Goal: Information Seeking & Learning: Learn about a topic

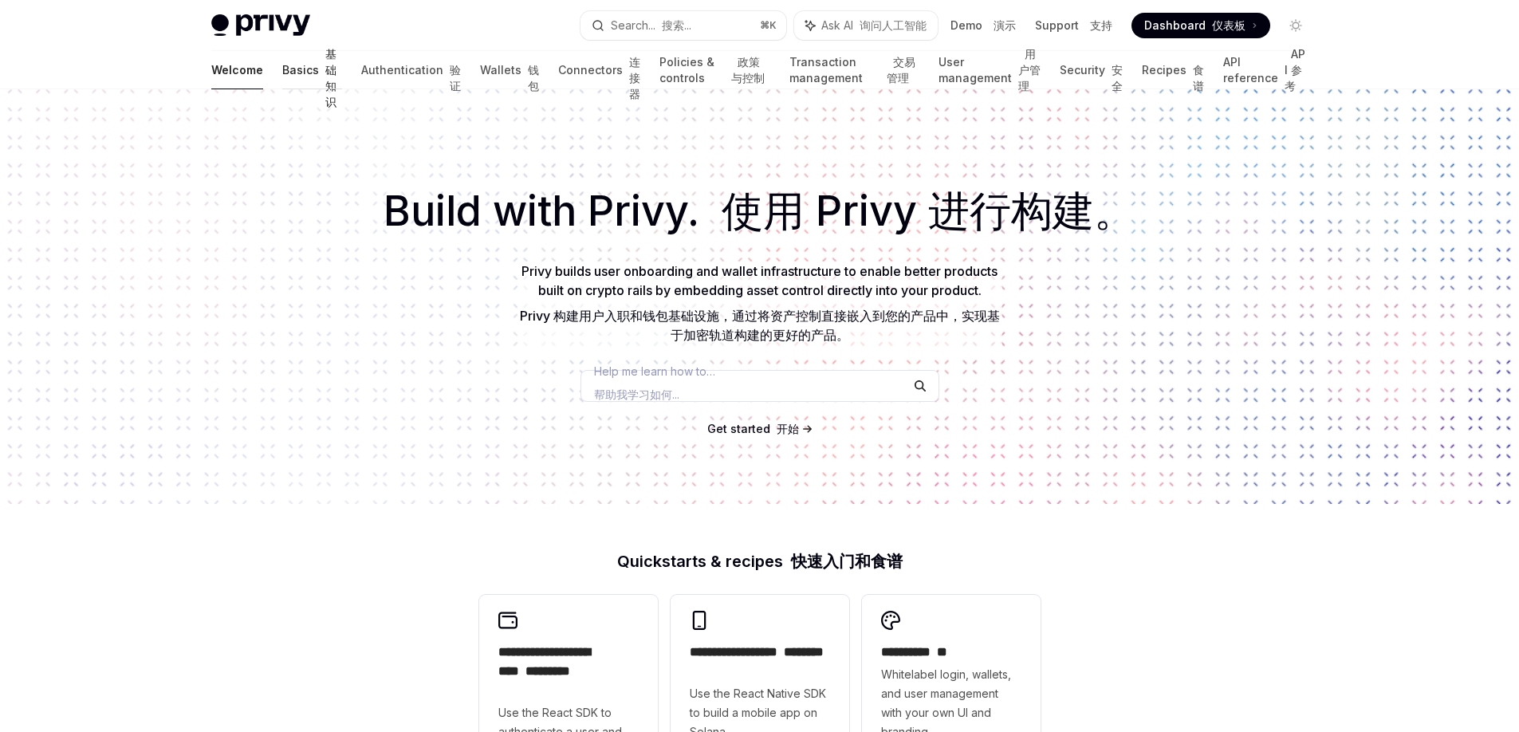
click at [282, 72] on link "Basics 基础知识" at bounding box center [312, 70] width 61 height 38
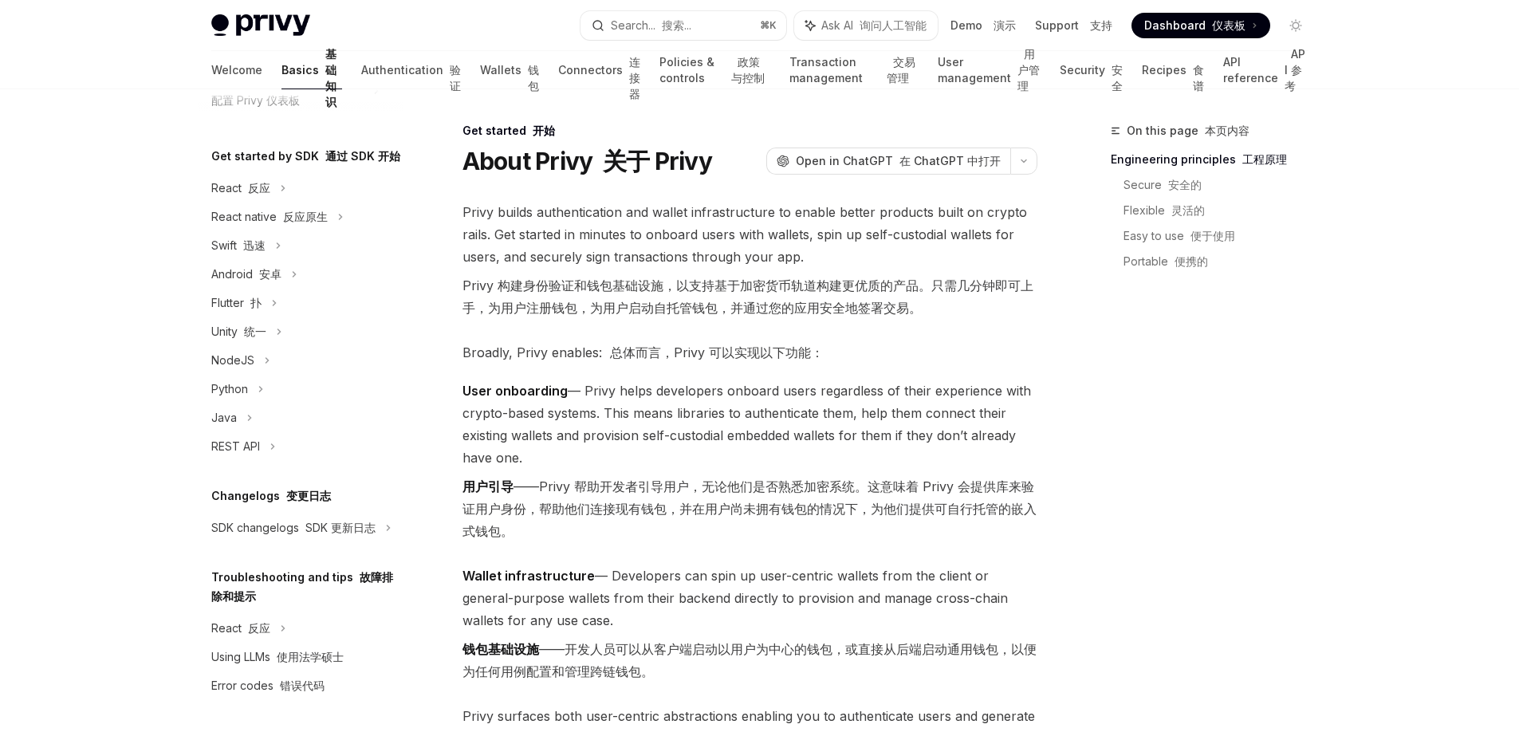
scroll to position [3, 0]
click at [270, 195] on font "SDK 更新日志" at bounding box center [259, 188] width 22 height 14
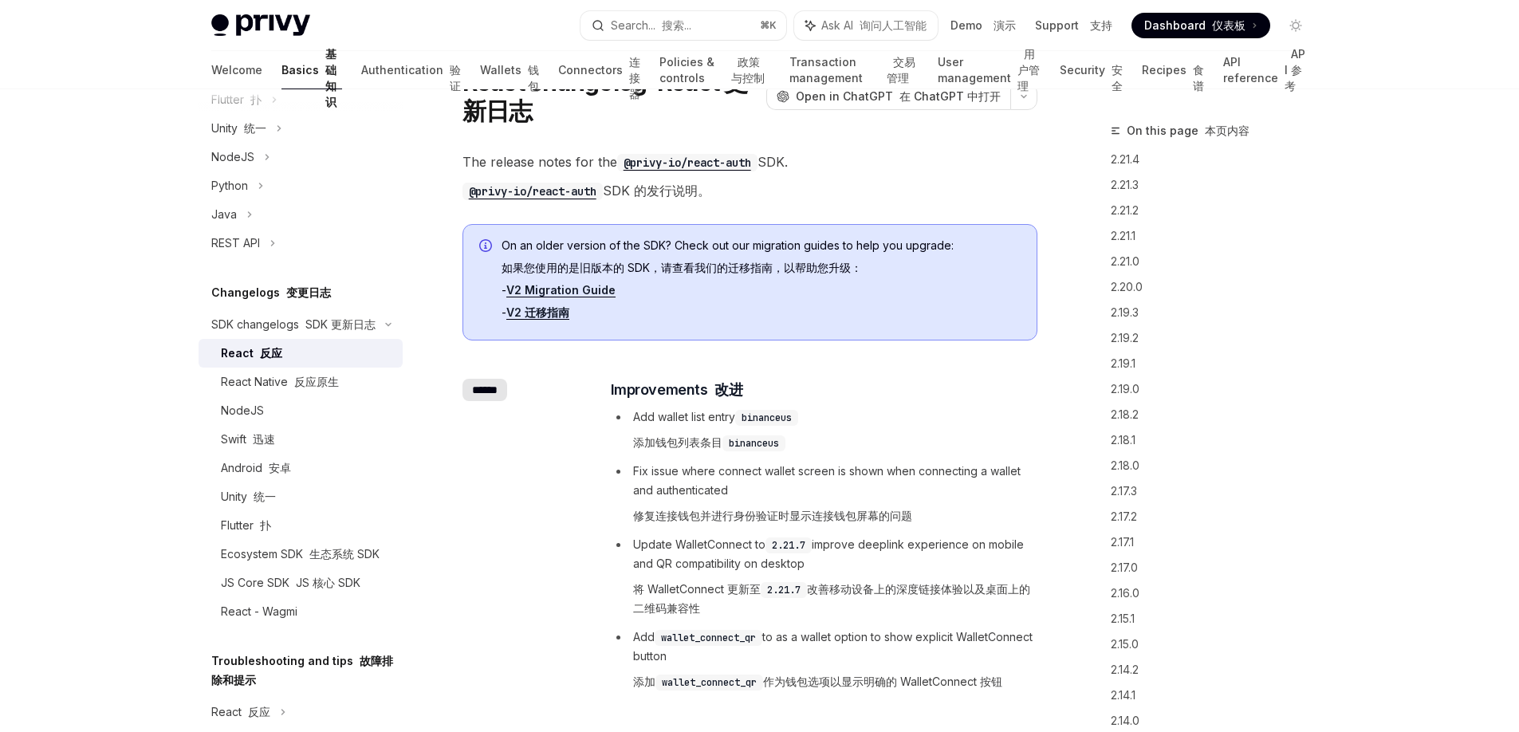
scroll to position [101, 0]
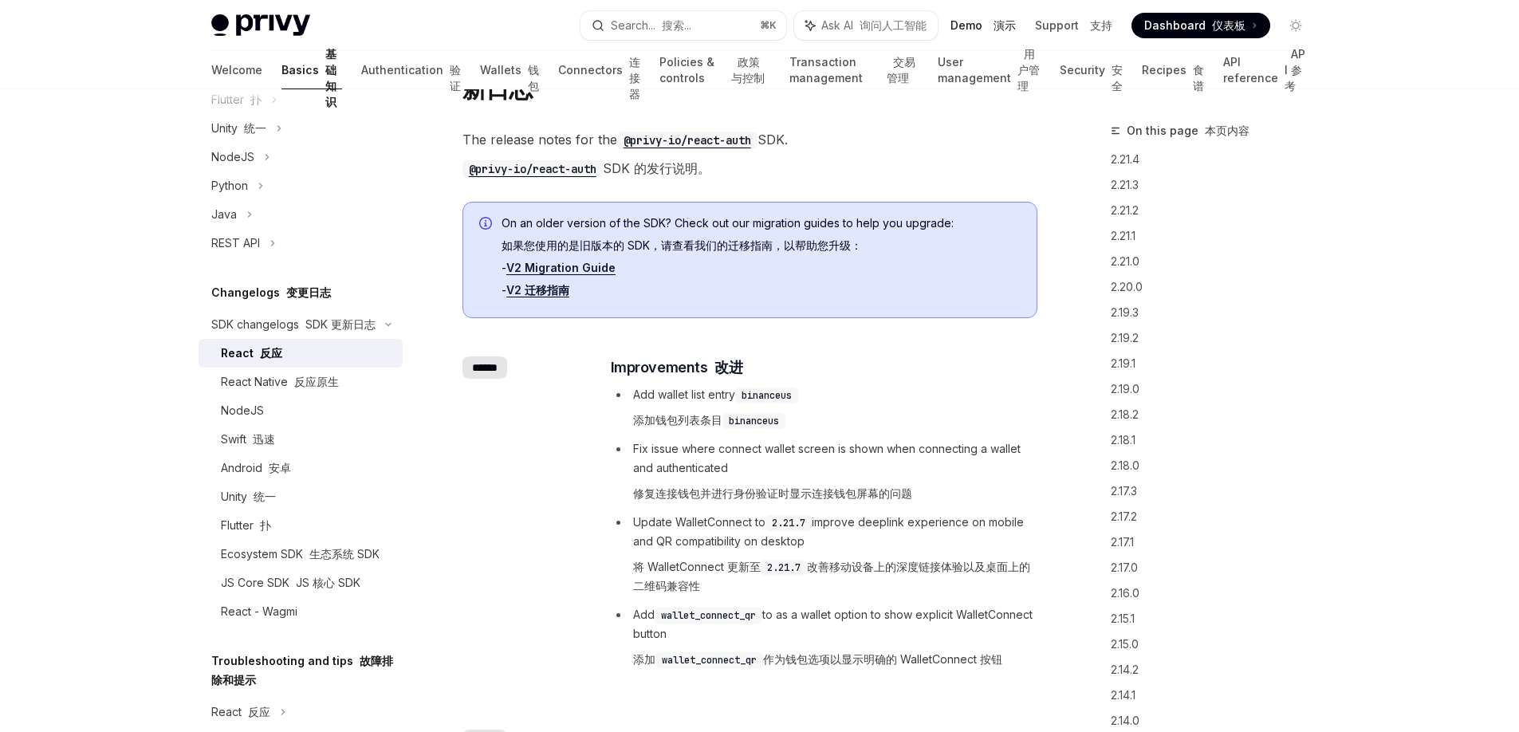
click at [980, 26] on link "Demo 演示" at bounding box center [983, 26] width 65 height 16
click at [480, 73] on link "Wallets 钱包" at bounding box center [509, 70] width 59 height 38
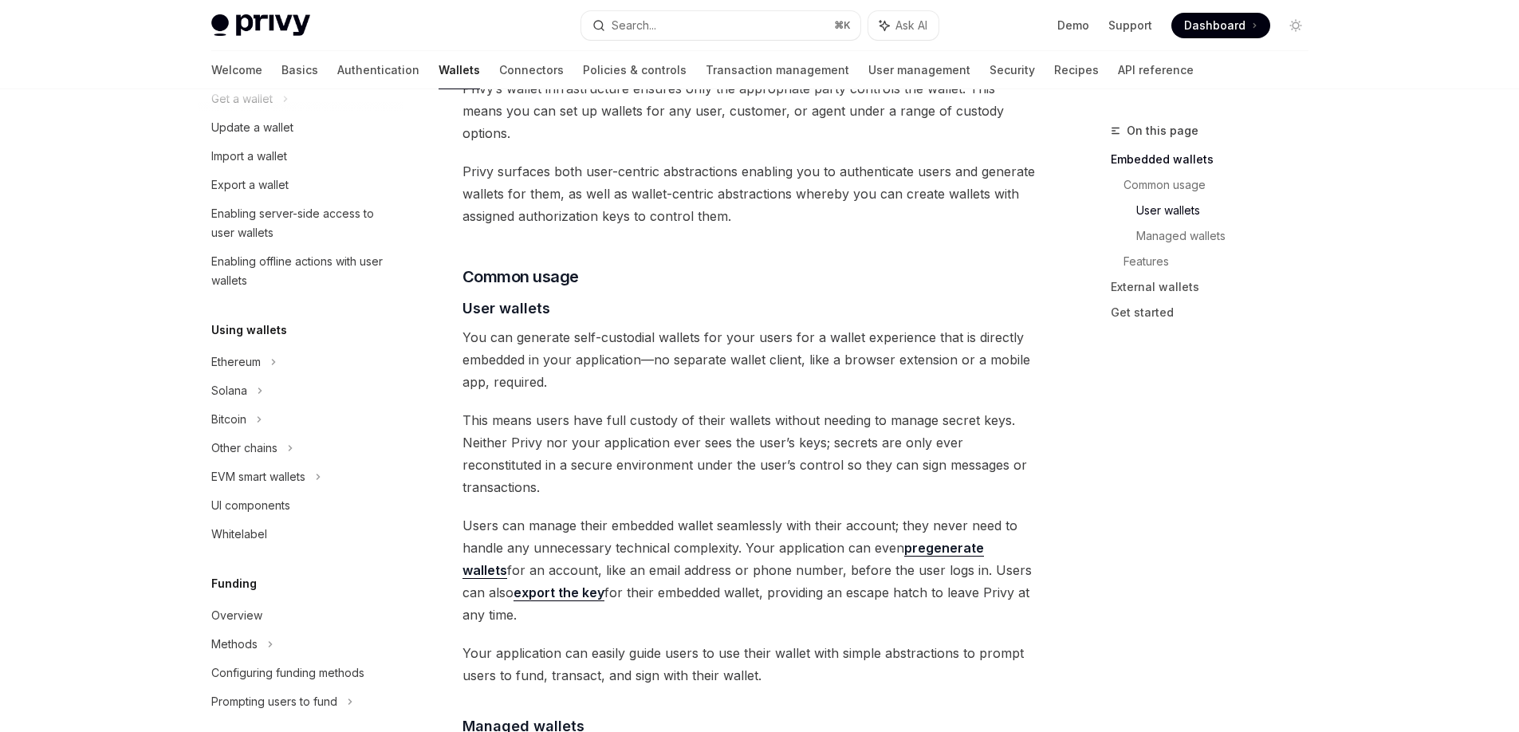
scroll to position [1066, 0]
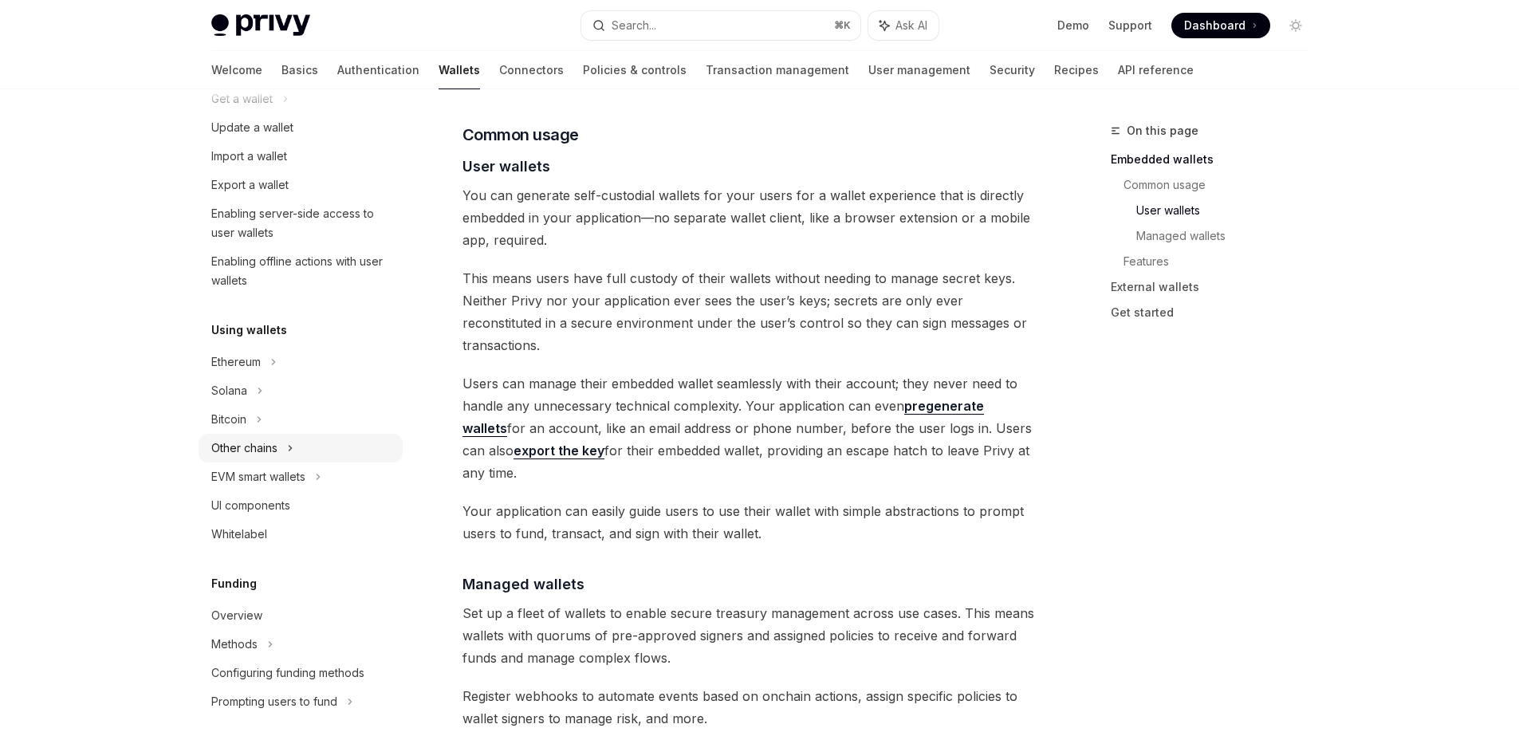
click at [282, 447] on div "Other chains" at bounding box center [301, 448] width 204 height 29
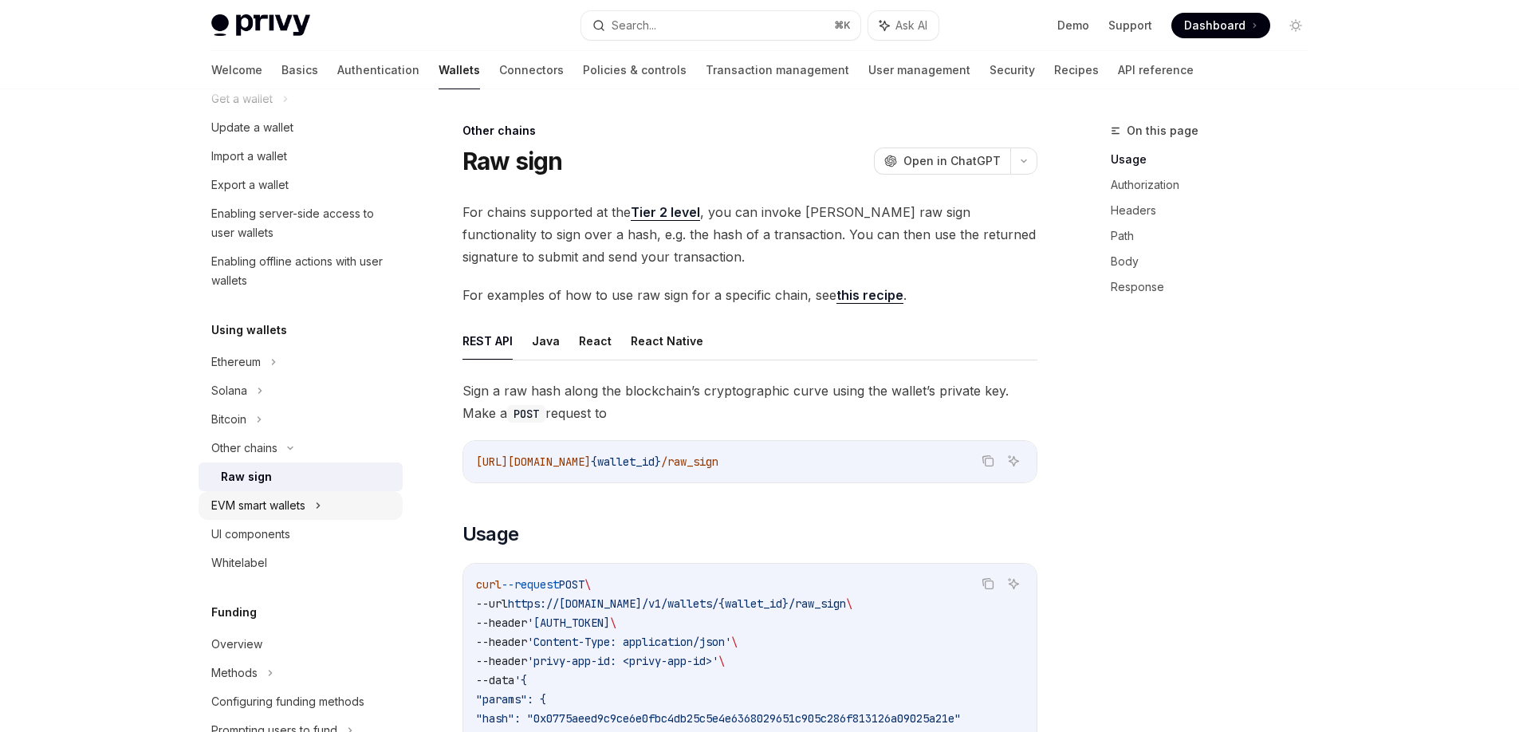
click at [311, 503] on div "EVM smart wallets" at bounding box center [301, 505] width 204 height 29
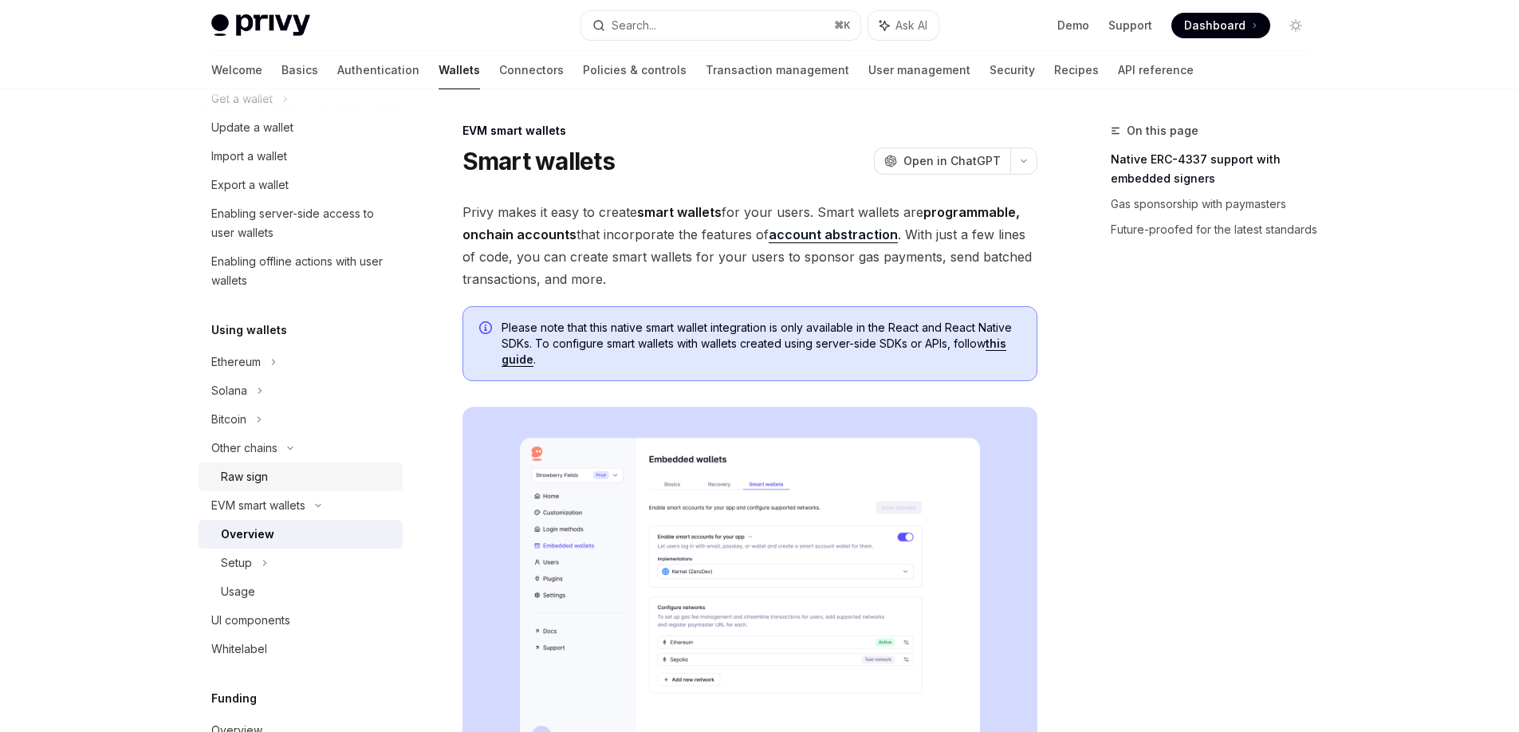
click at [299, 475] on div "Raw sign" at bounding box center [307, 476] width 172 height 19
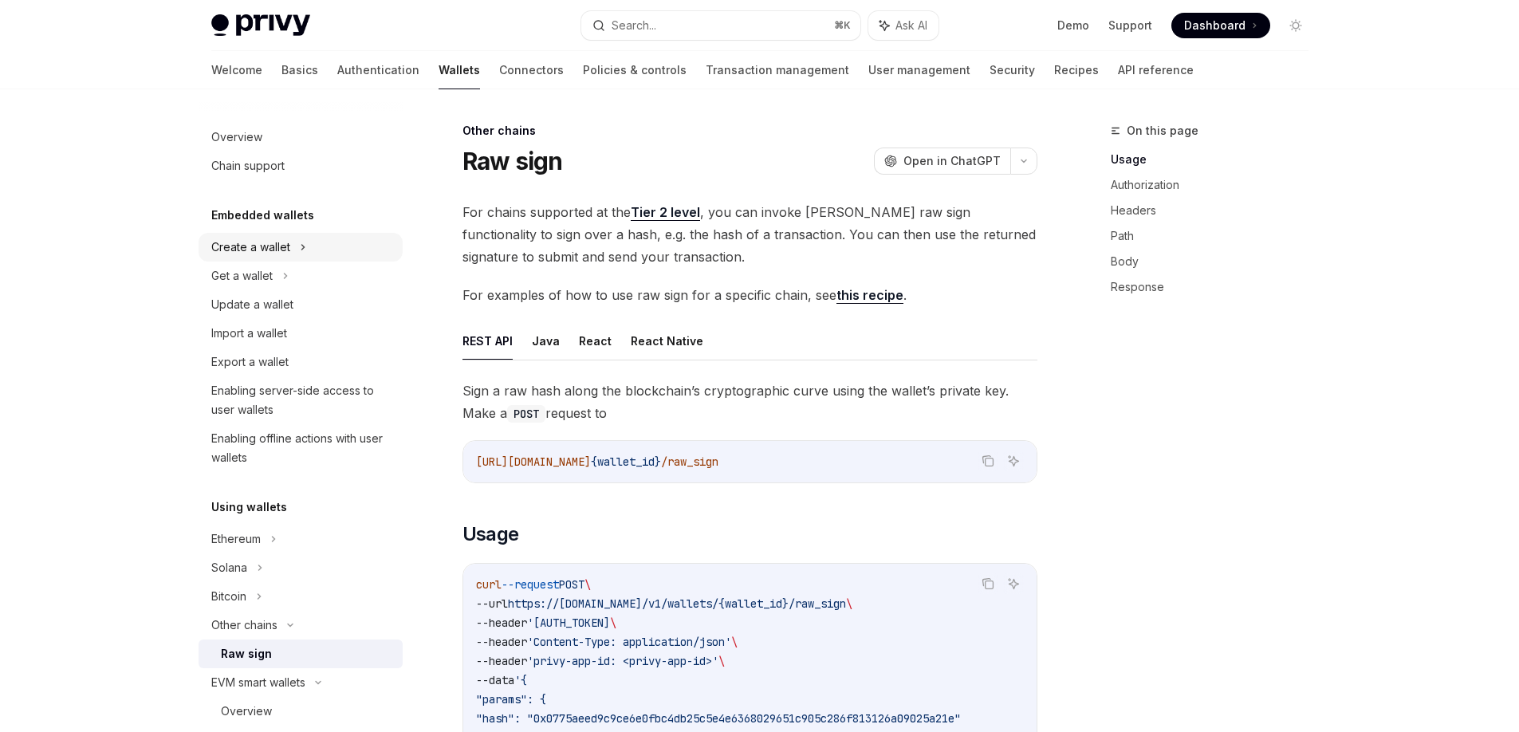
click at [278, 241] on div "Create a wallet" at bounding box center [250, 247] width 79 height 19
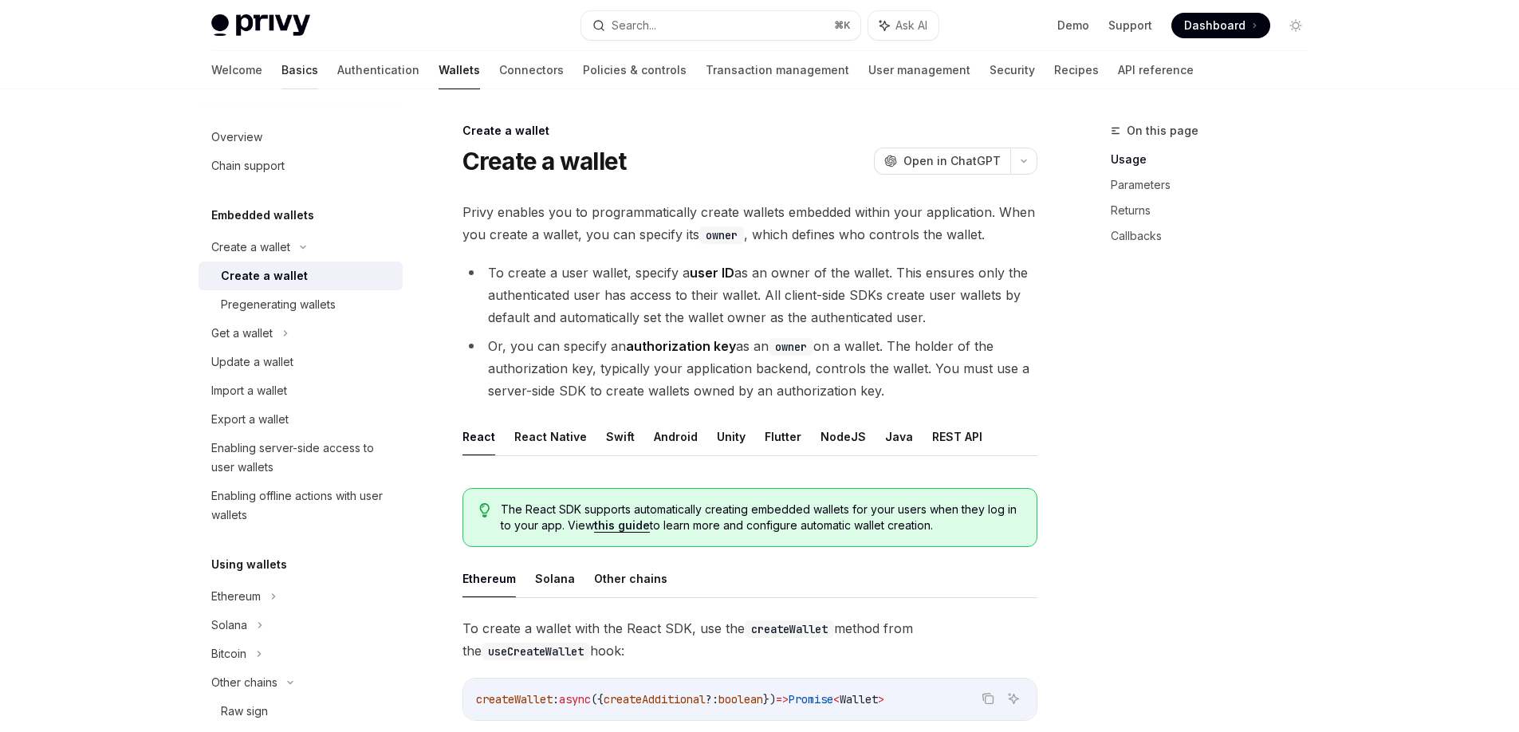
click at [282, 66] on link "Basics" at bounding box center [300, 70] width 37 height 38
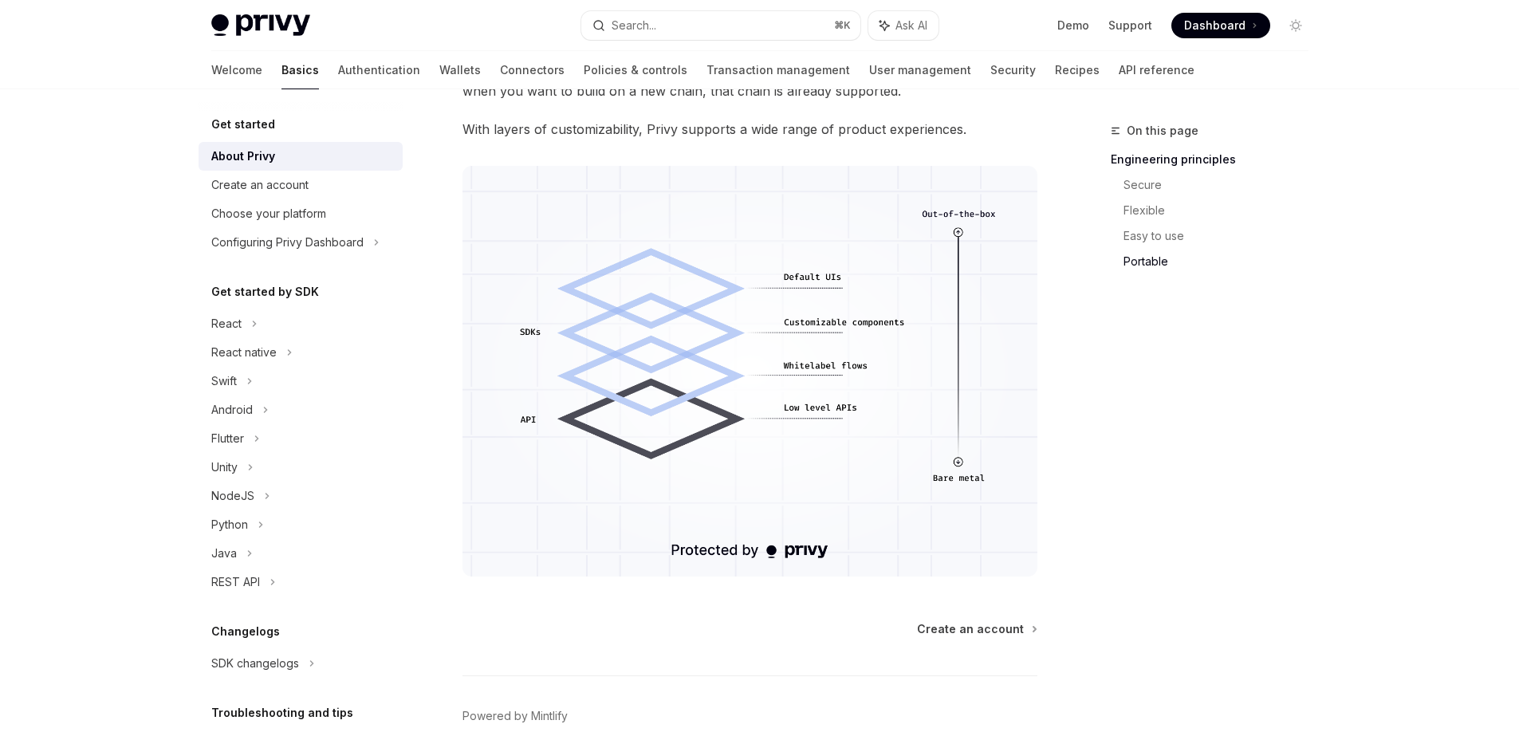
scroll to position [1354, 0]
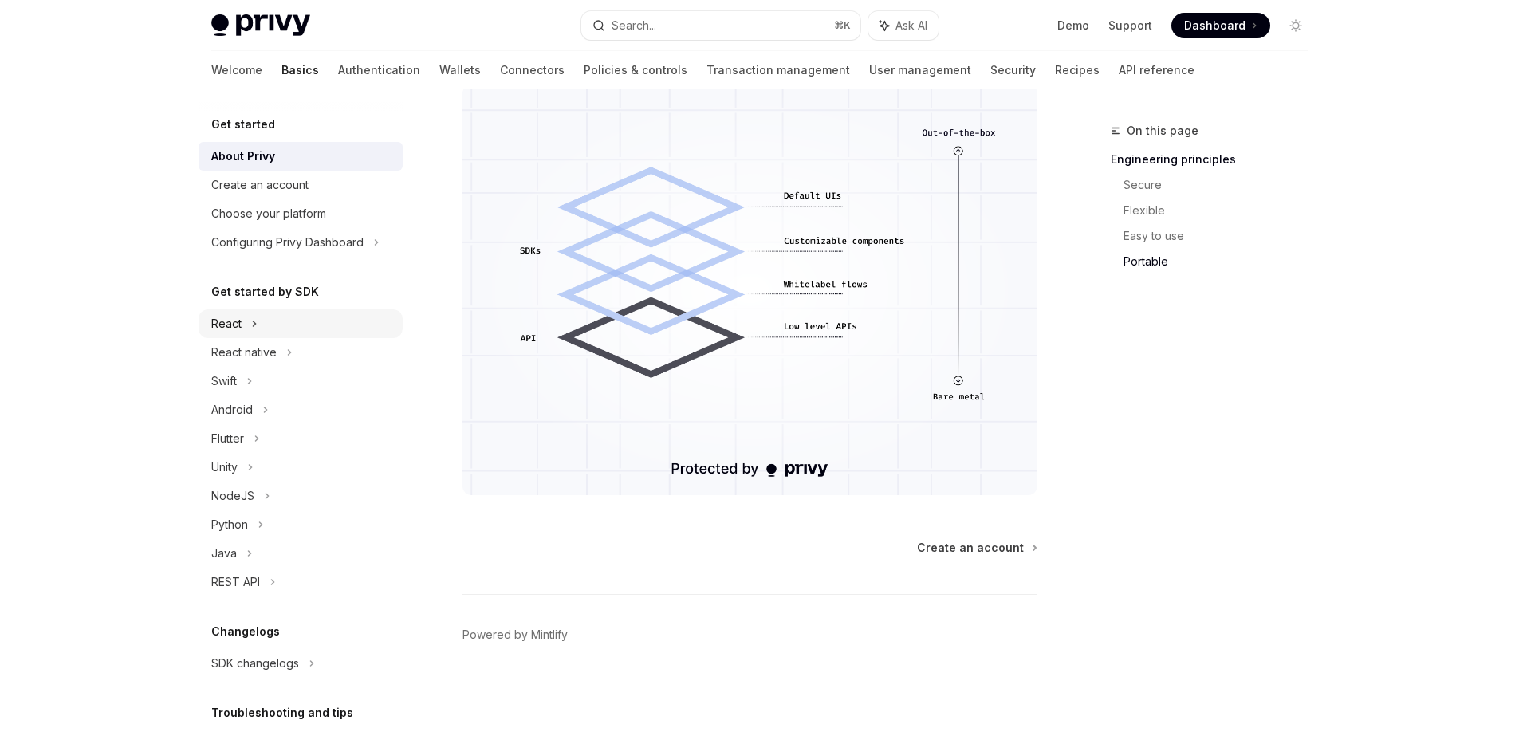
click at [264, 336] on div "React" at bounding box center [301, 323] width 204 height 29
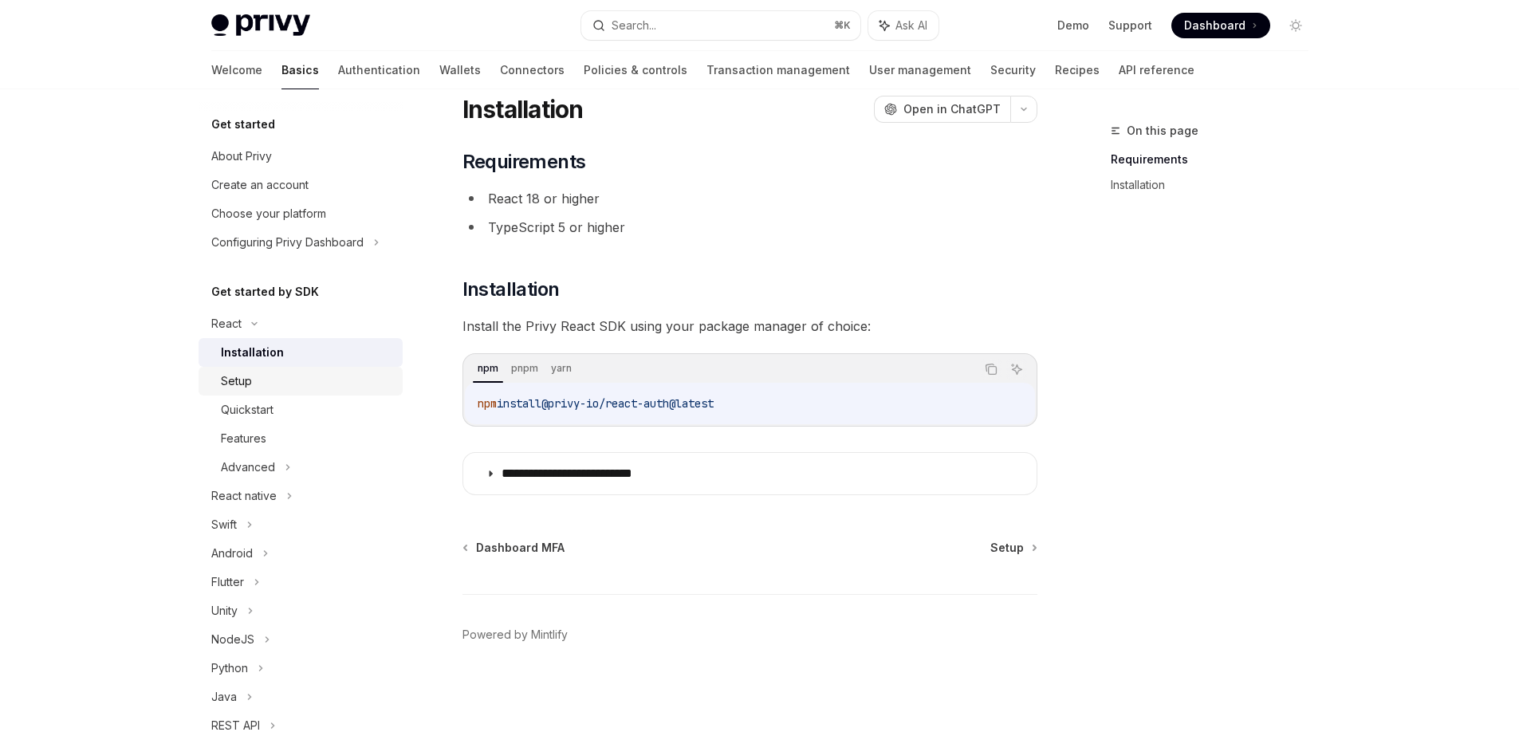
click at [290, 380] on div "Setup" at bounding box center [307, 381] width 172 height 19
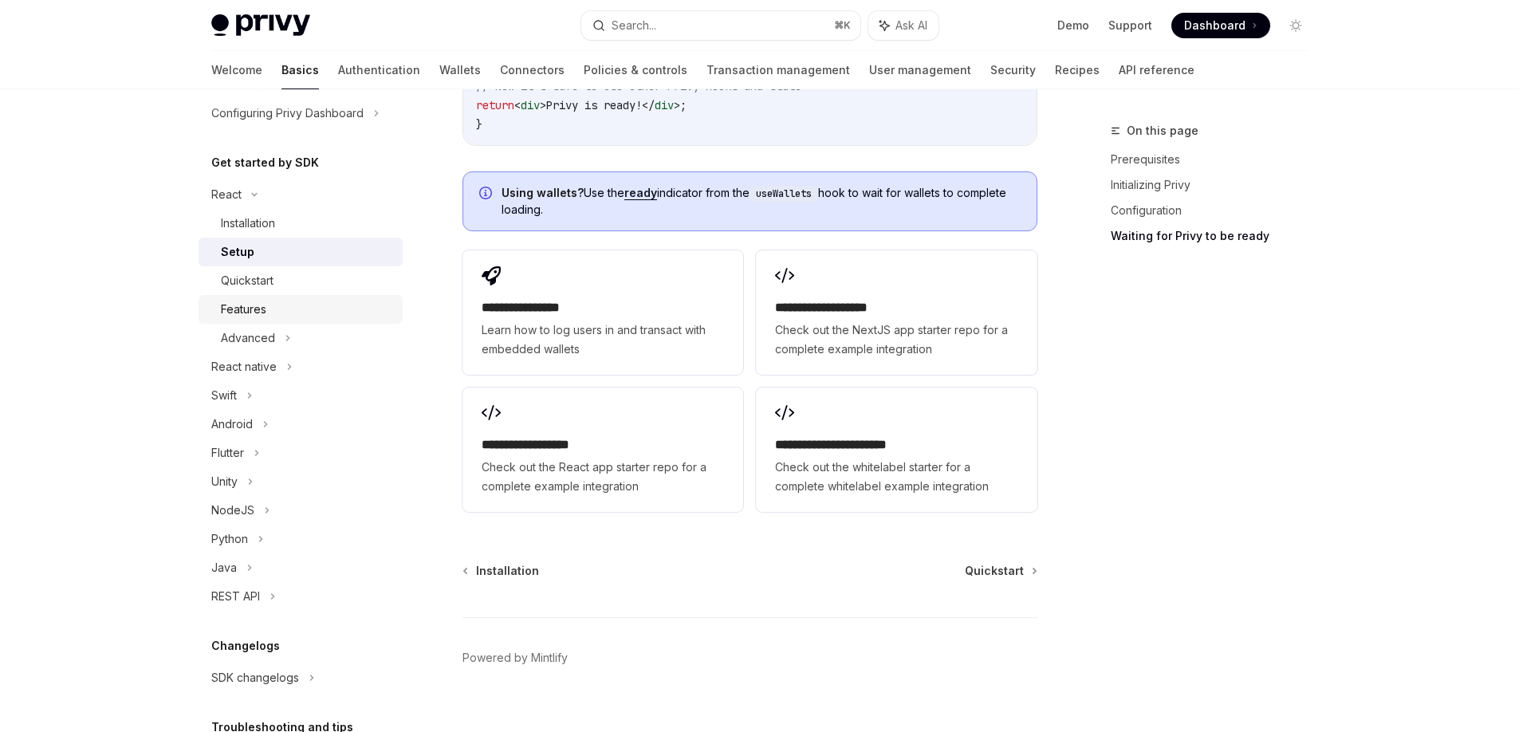
scroll to position [115, 0]
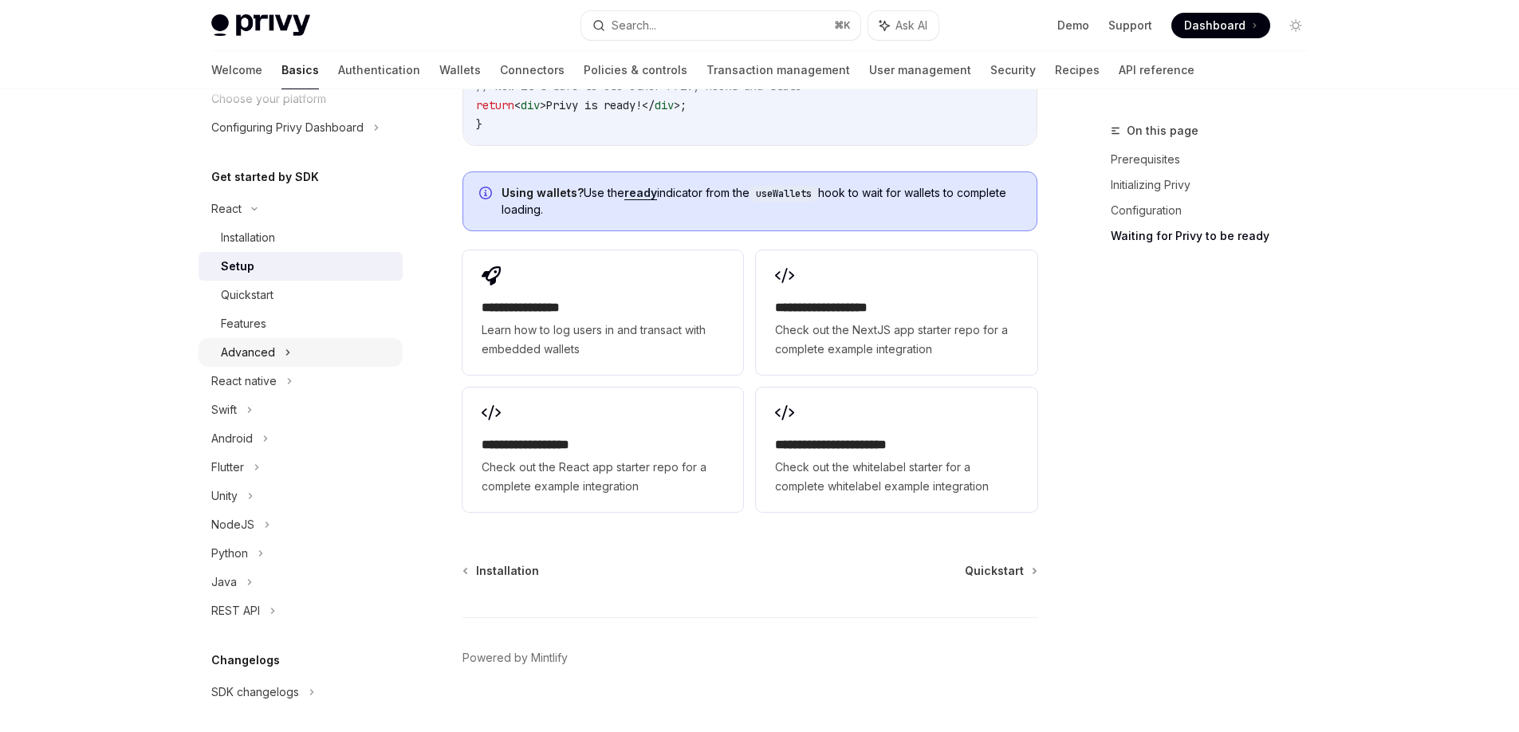
click at [295, 349] on div "Advanced" at bounding box center [301, 352] width 204 height 29
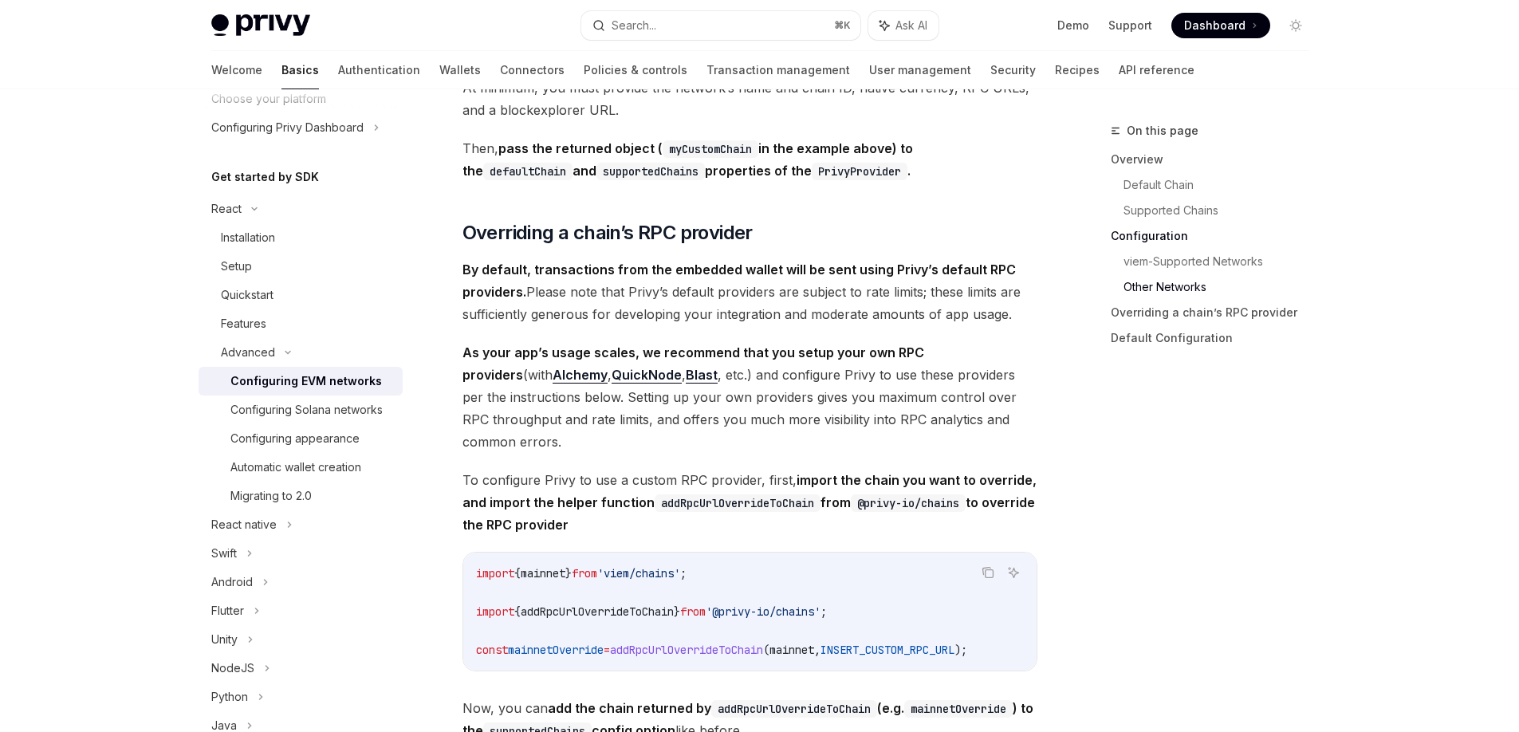
scroll to position [3361, 0]
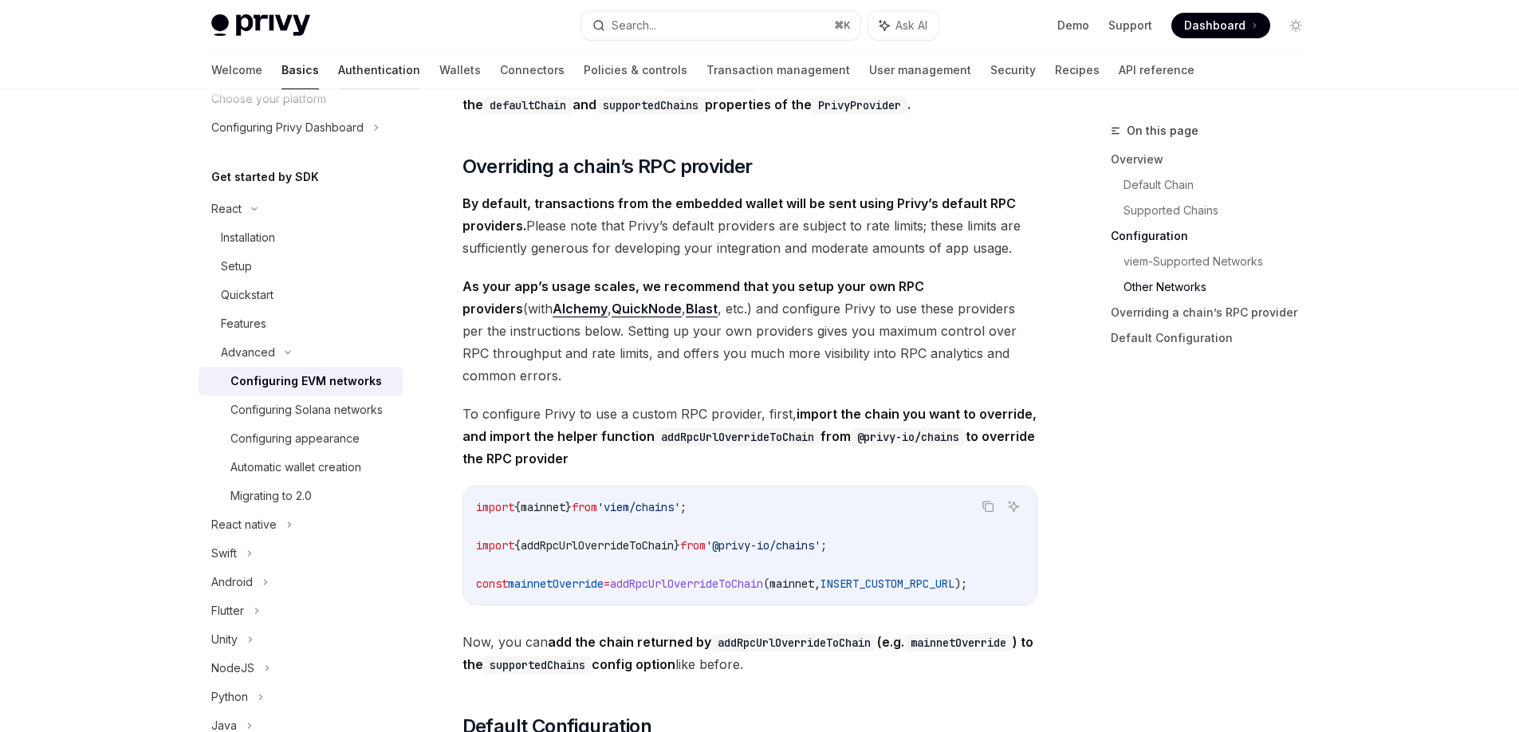
click at [338, 74] on link "Authentication" at bounding box center [379, 70] width 82 height 38
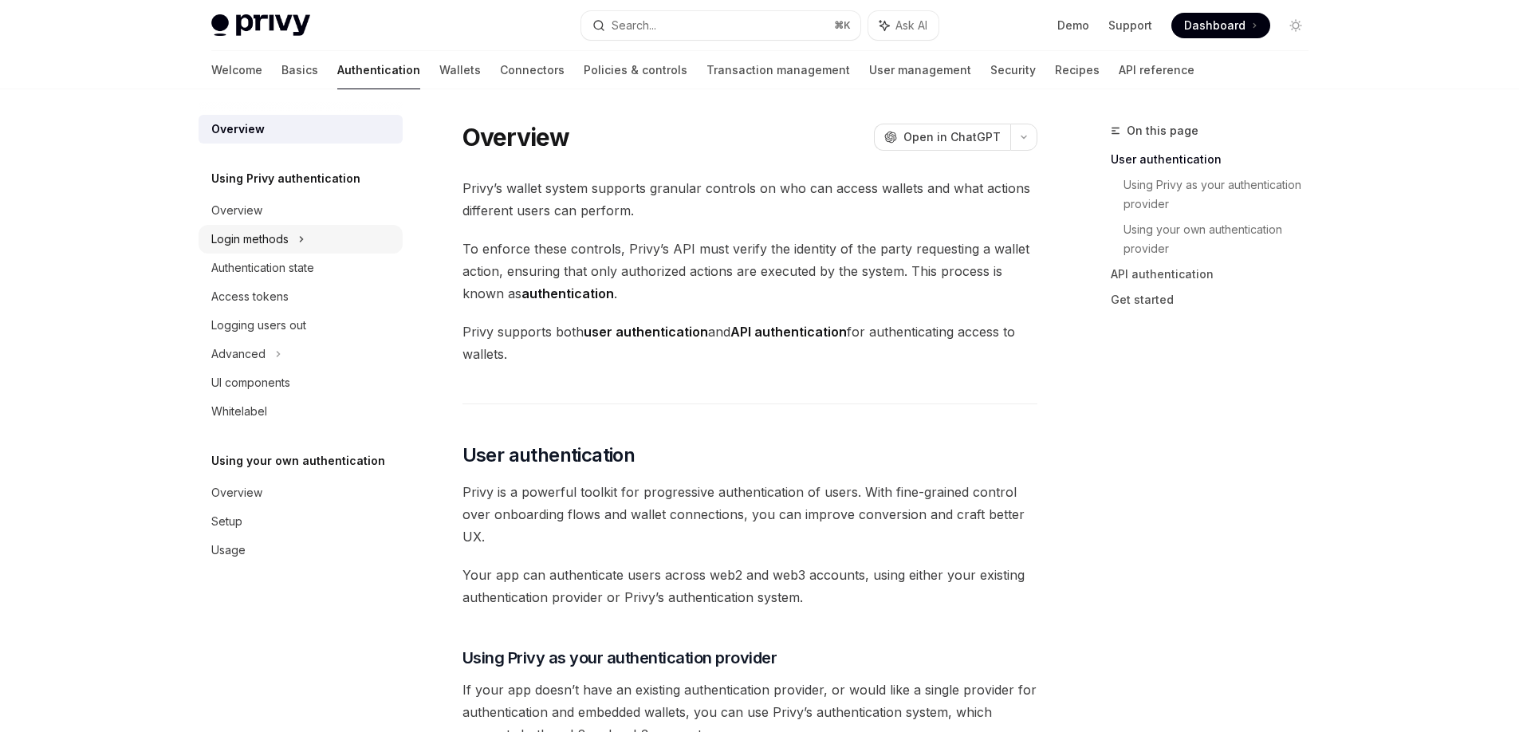
click at [285, 234] on div "Login methods" at bounding box center [249, 239] width 77 height 19
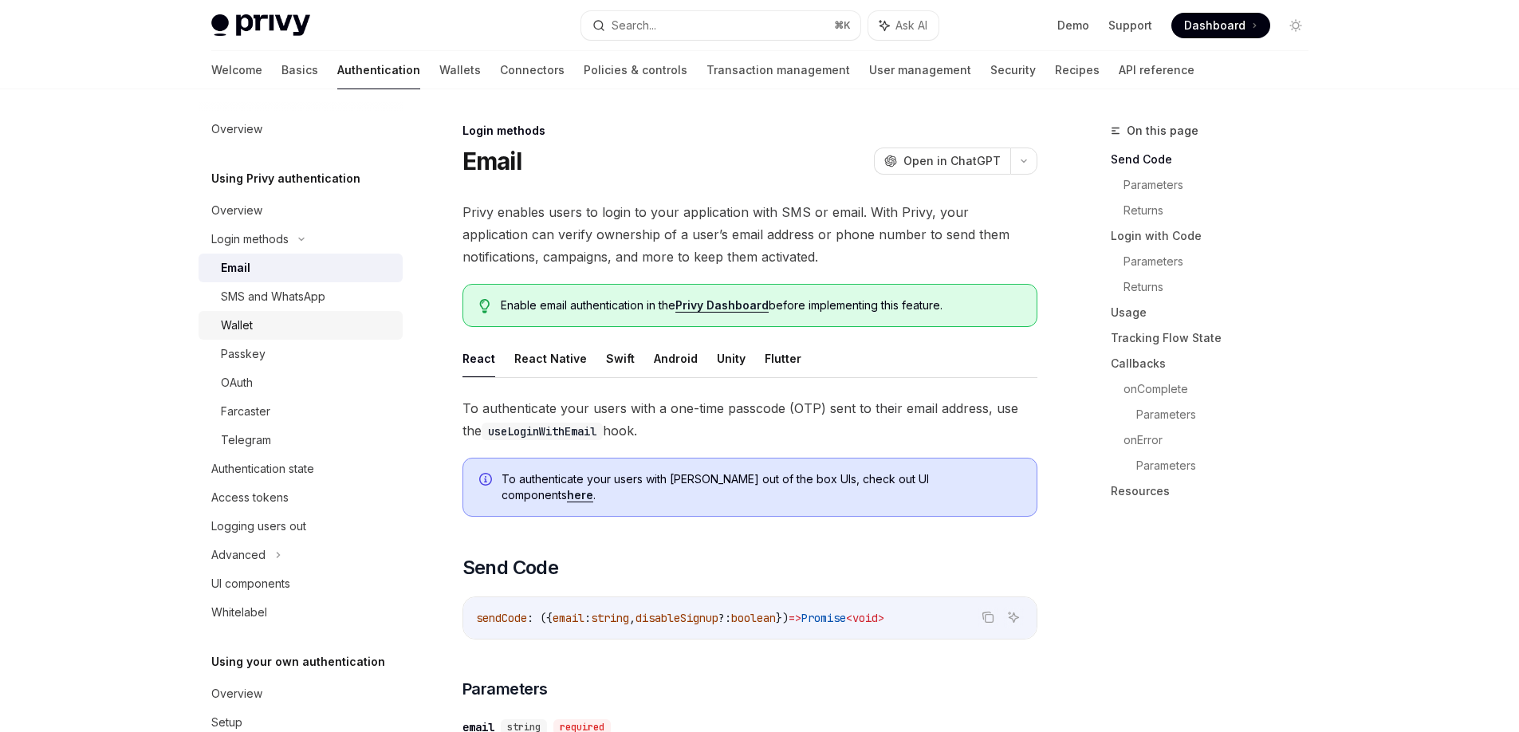
click at [313, 329] on div "Wallet" at bounding box center [307, 325] width 172 height 19
type textarea "*"
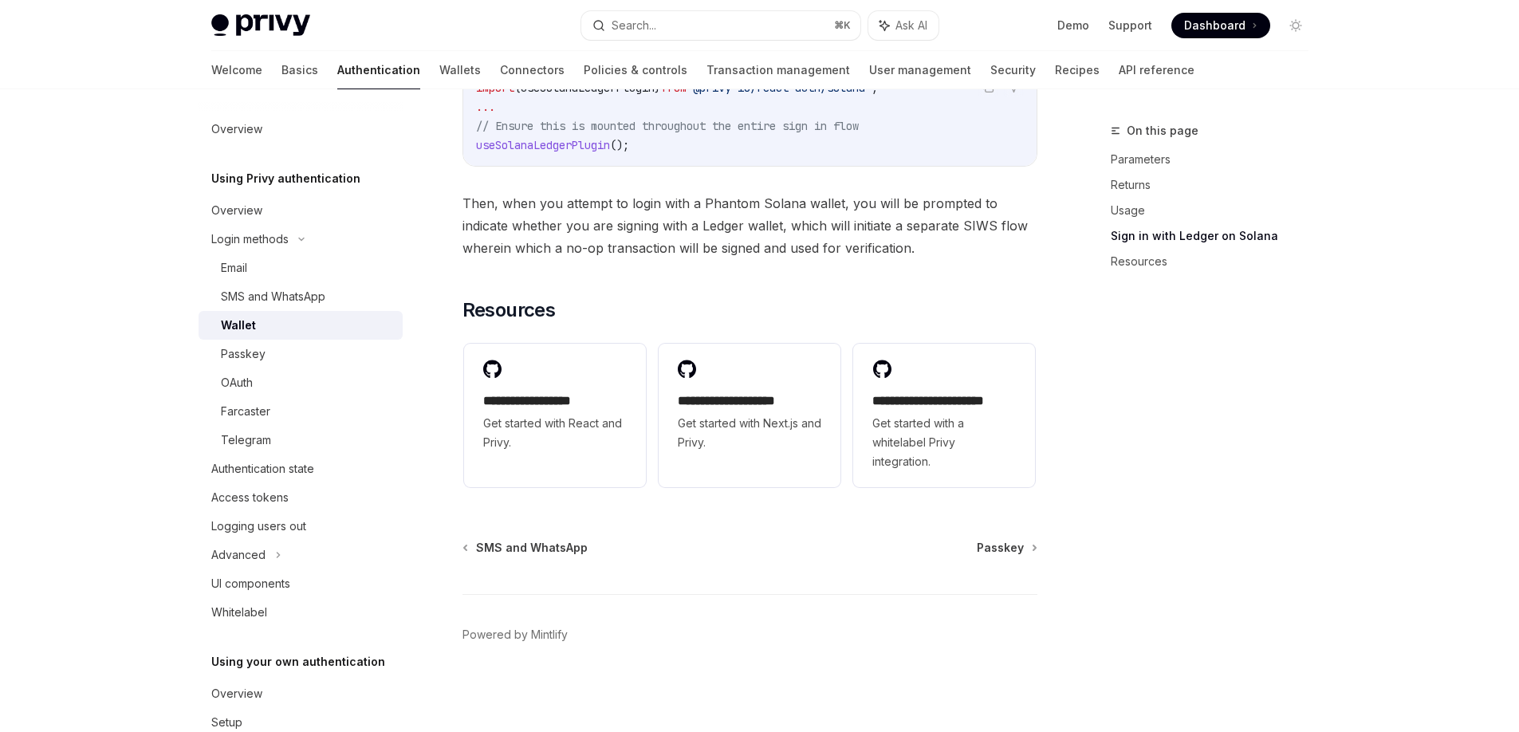
scroll to position [1645, 0]
click at [618, 18] on div "Search..." at bounding box center [634, 25] width 45 height 19
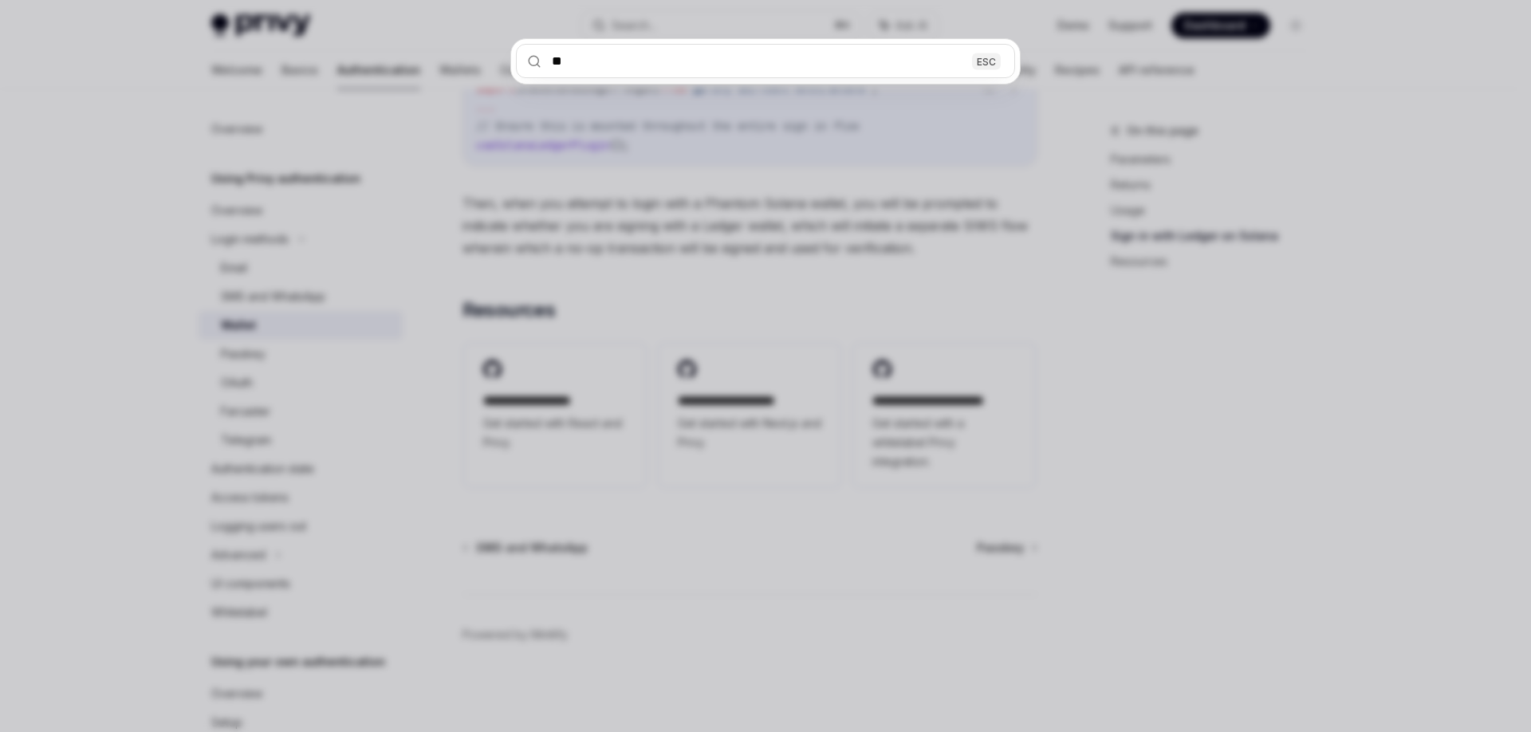
type input "***"
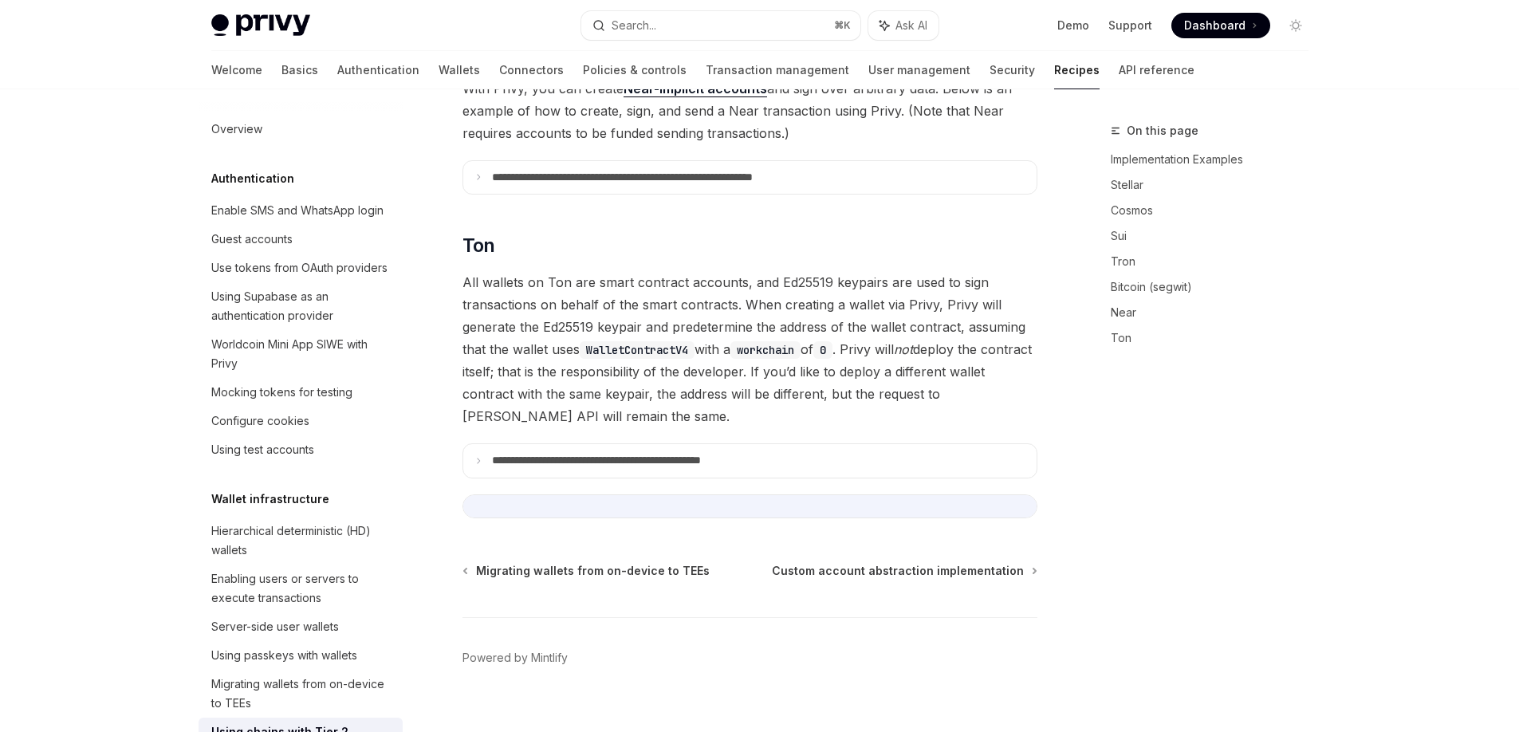
scroll to position [369, 0]
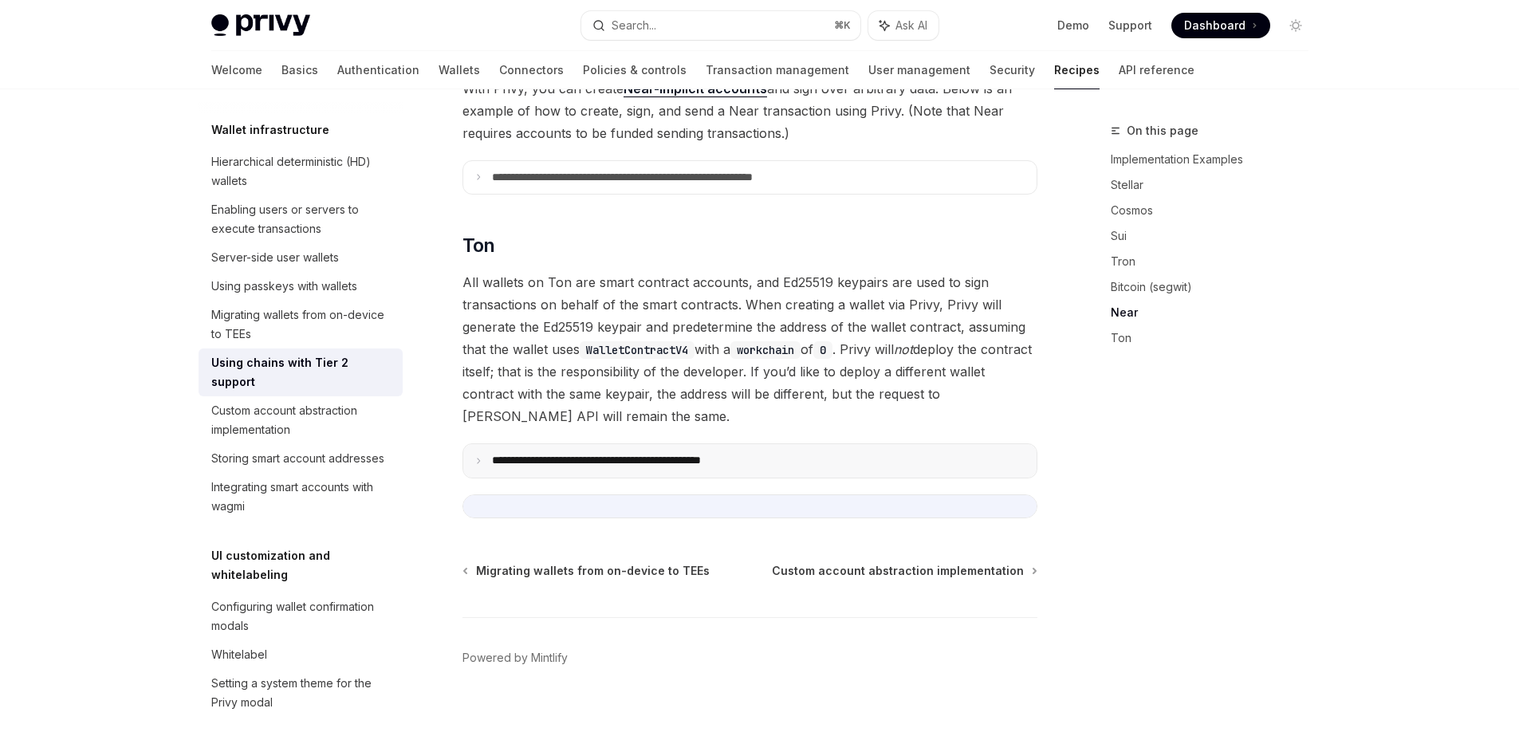
click at [569, 454] on p "**********" at bounding box center [634, 461] width 285 height 14
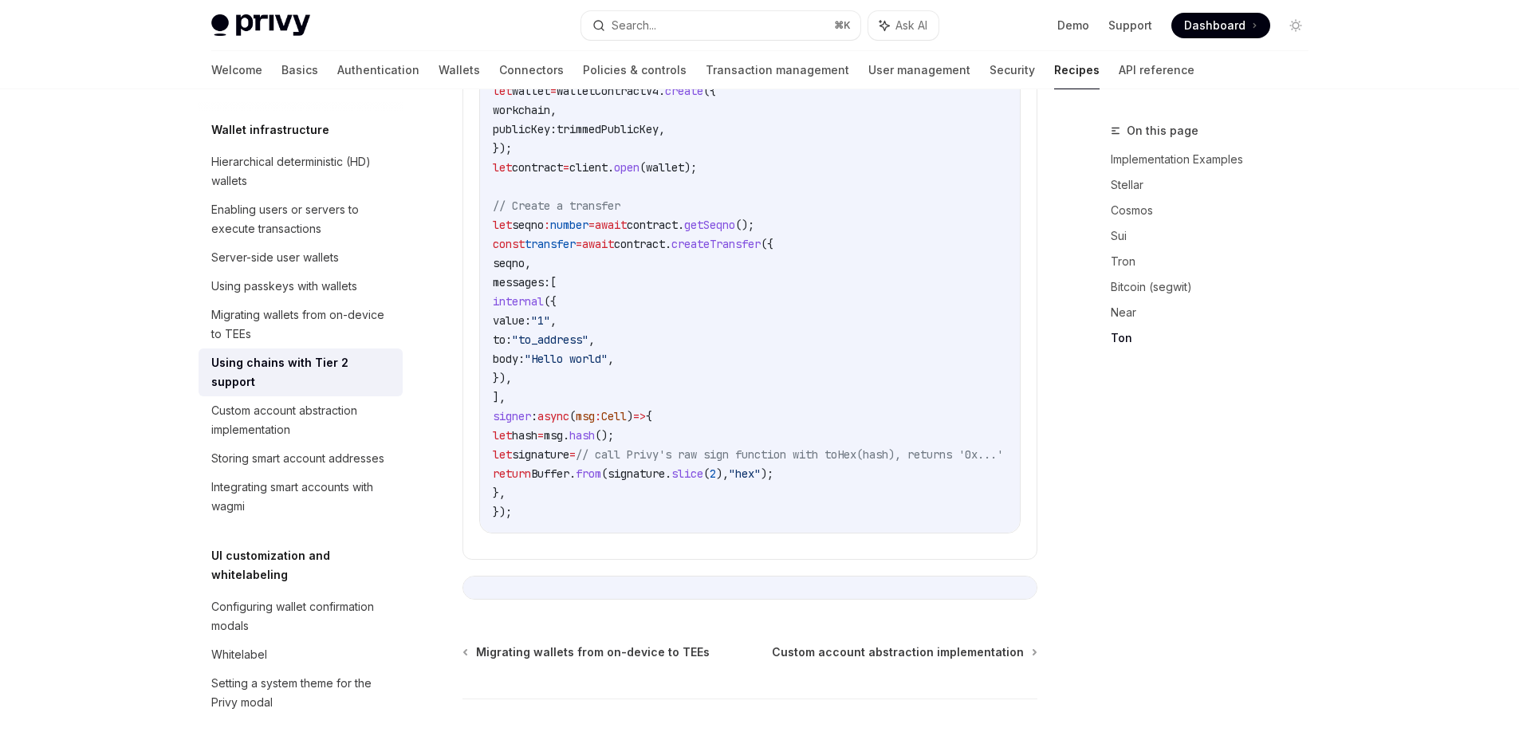
scroll to position [2322, 0]
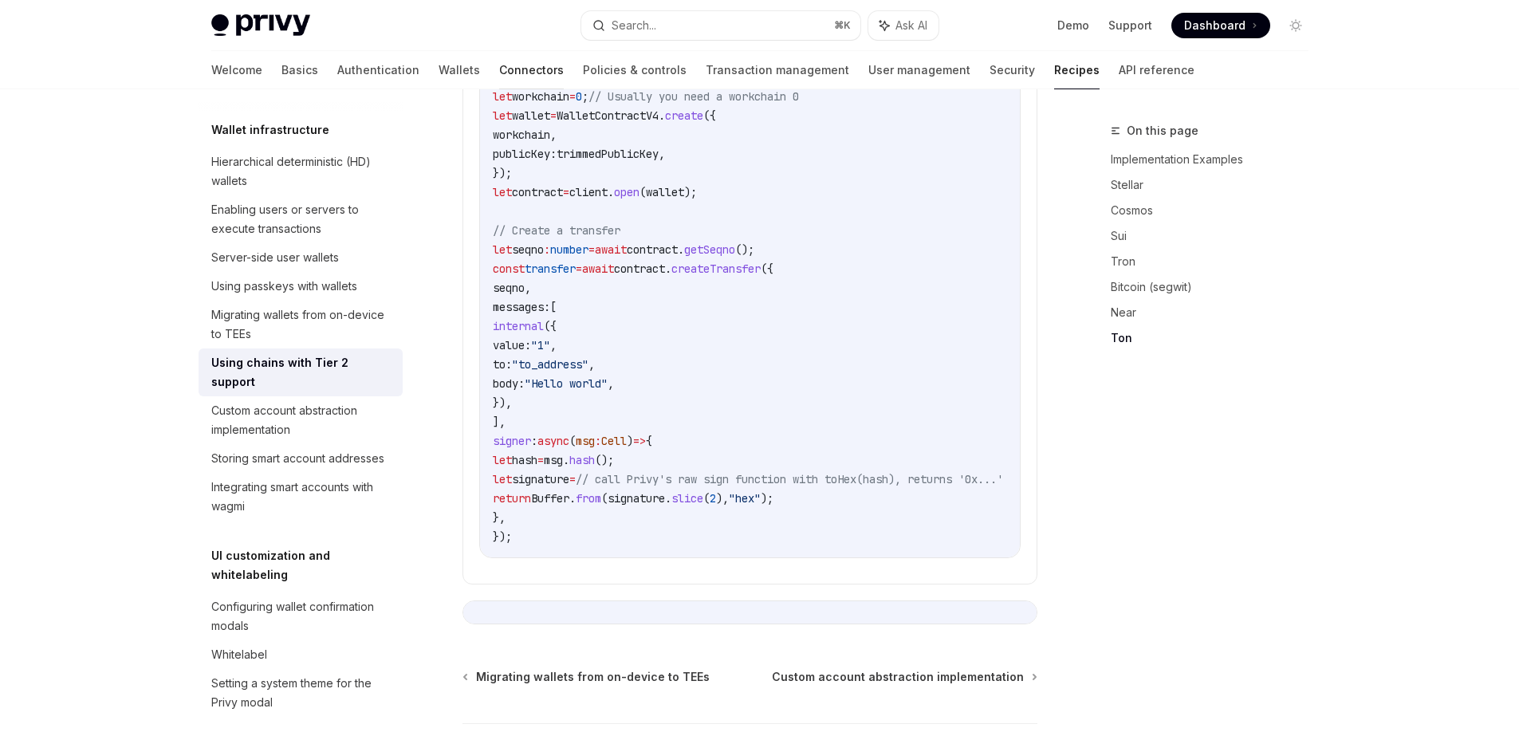
click at [499, 68] on link "Connectors" at bounding box center [531, 70] width 65 height 38
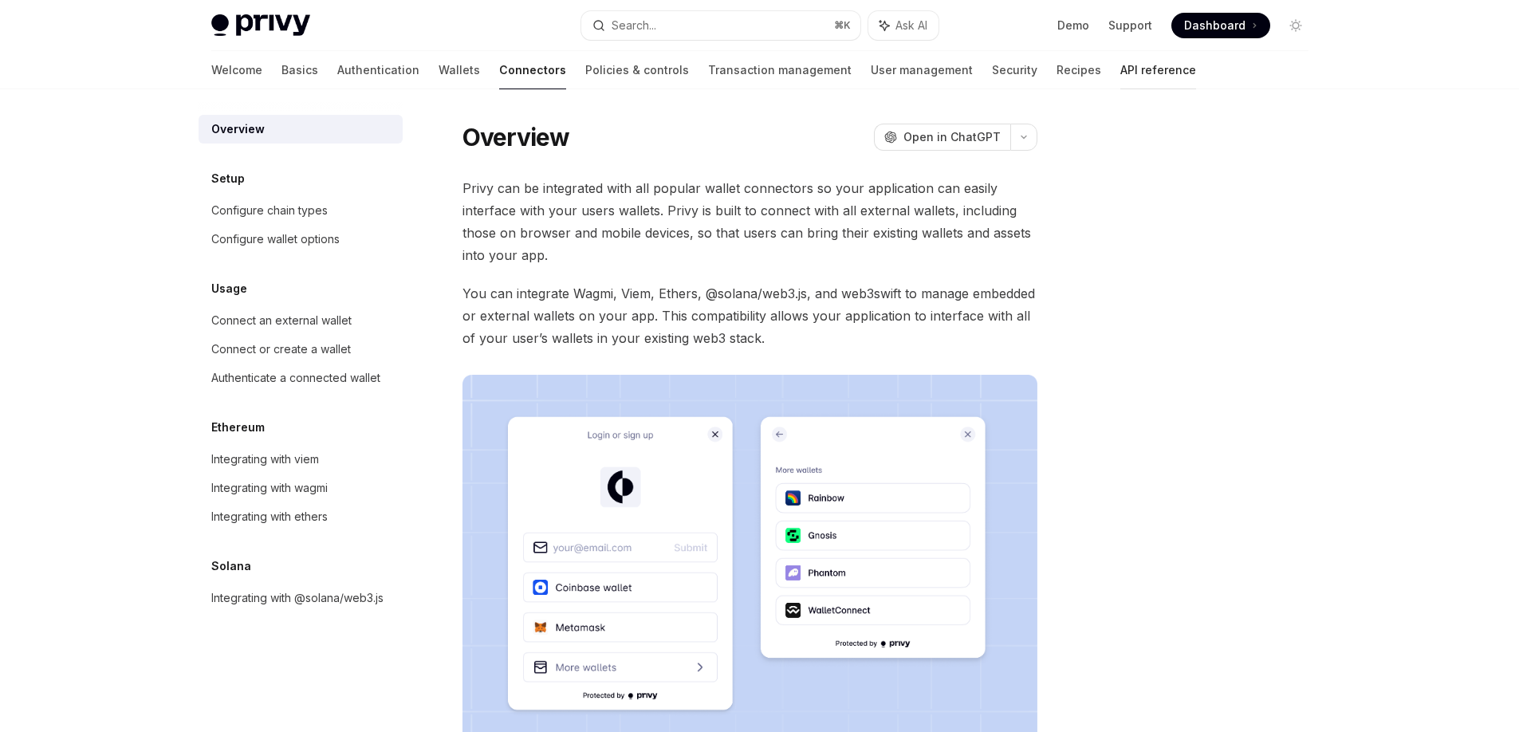
click at [1121, 72] on link "API reference" at bounding box center [1159, 70] width 76 height 38
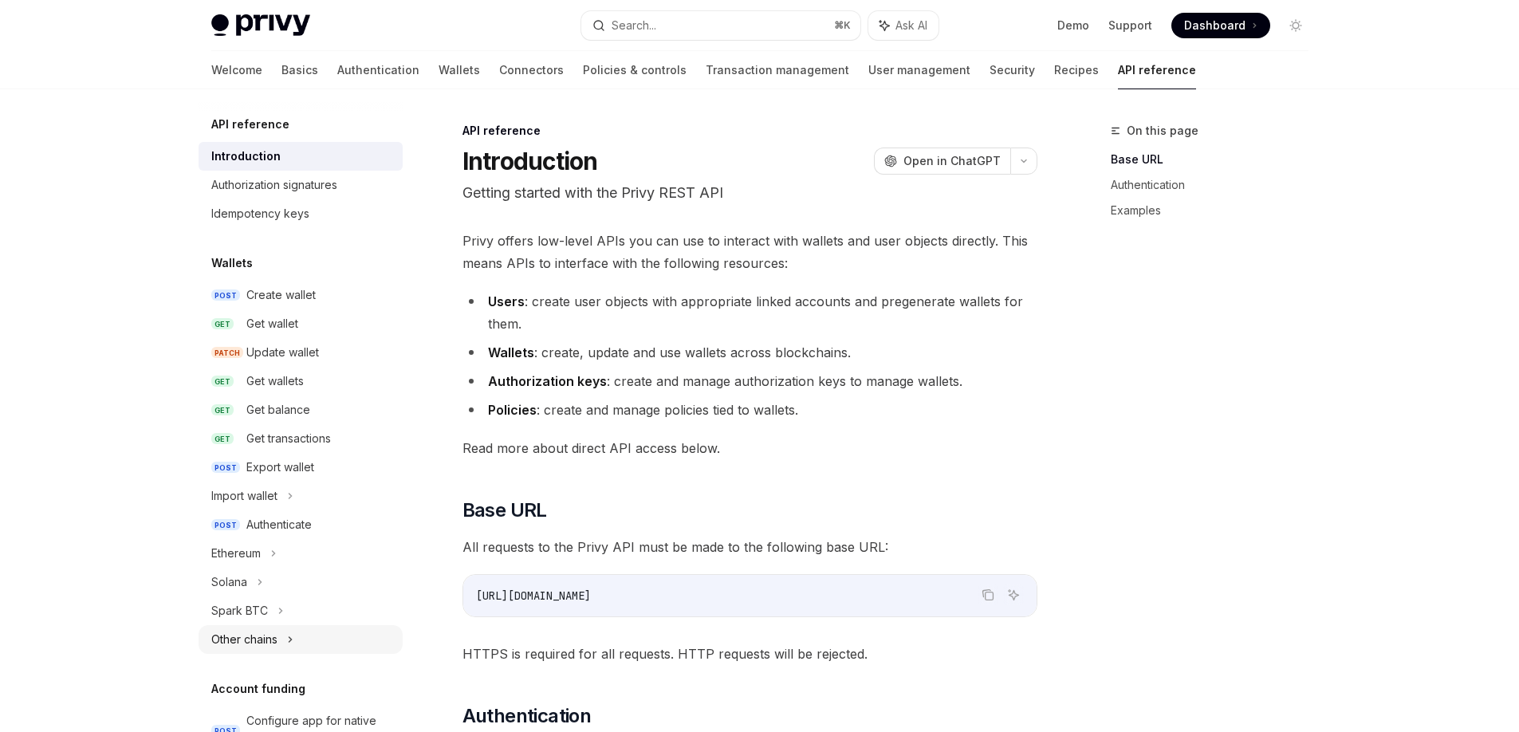
click at [280, 637] on div "Other chains" at bounding box center [301, 639] width 204 height 29
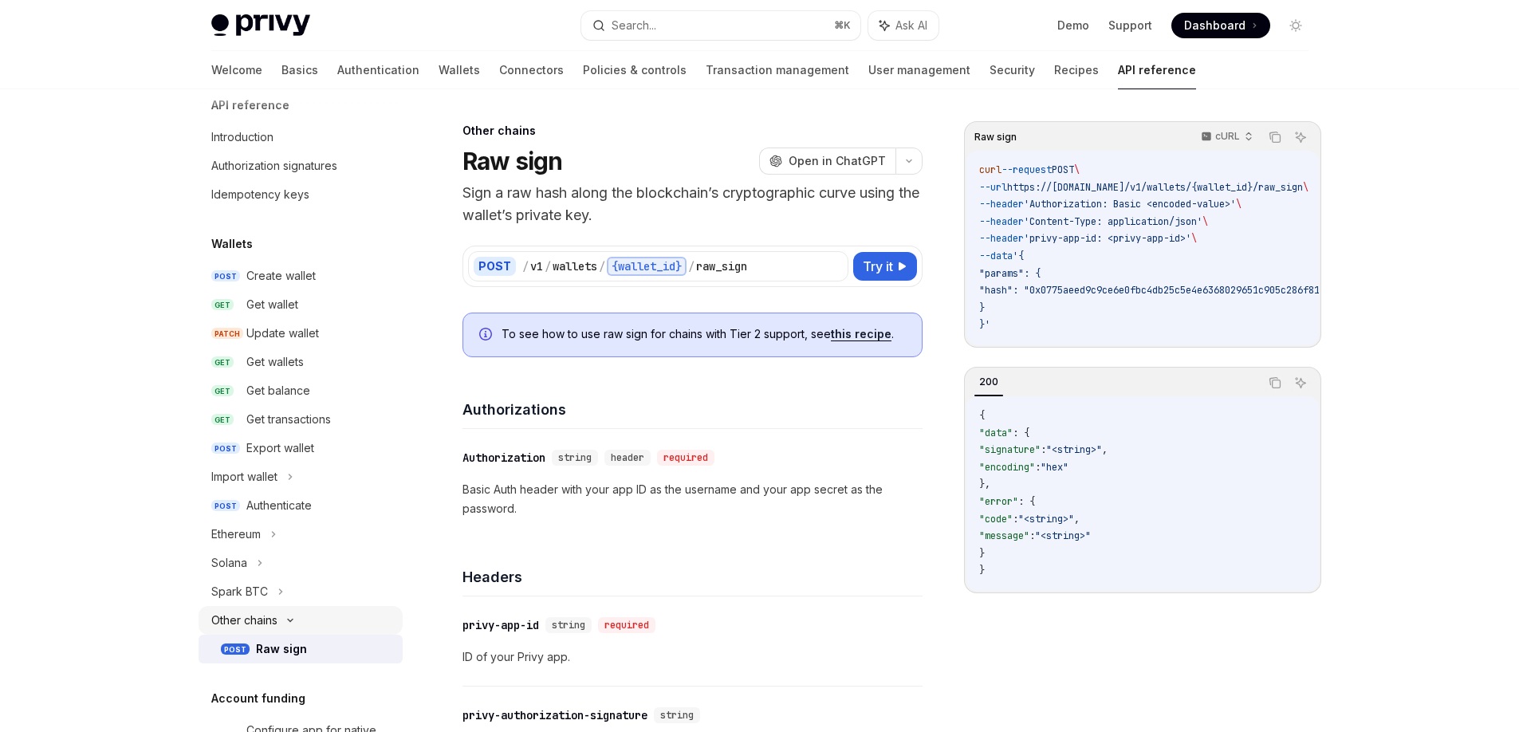
scroll to position [32, 0]
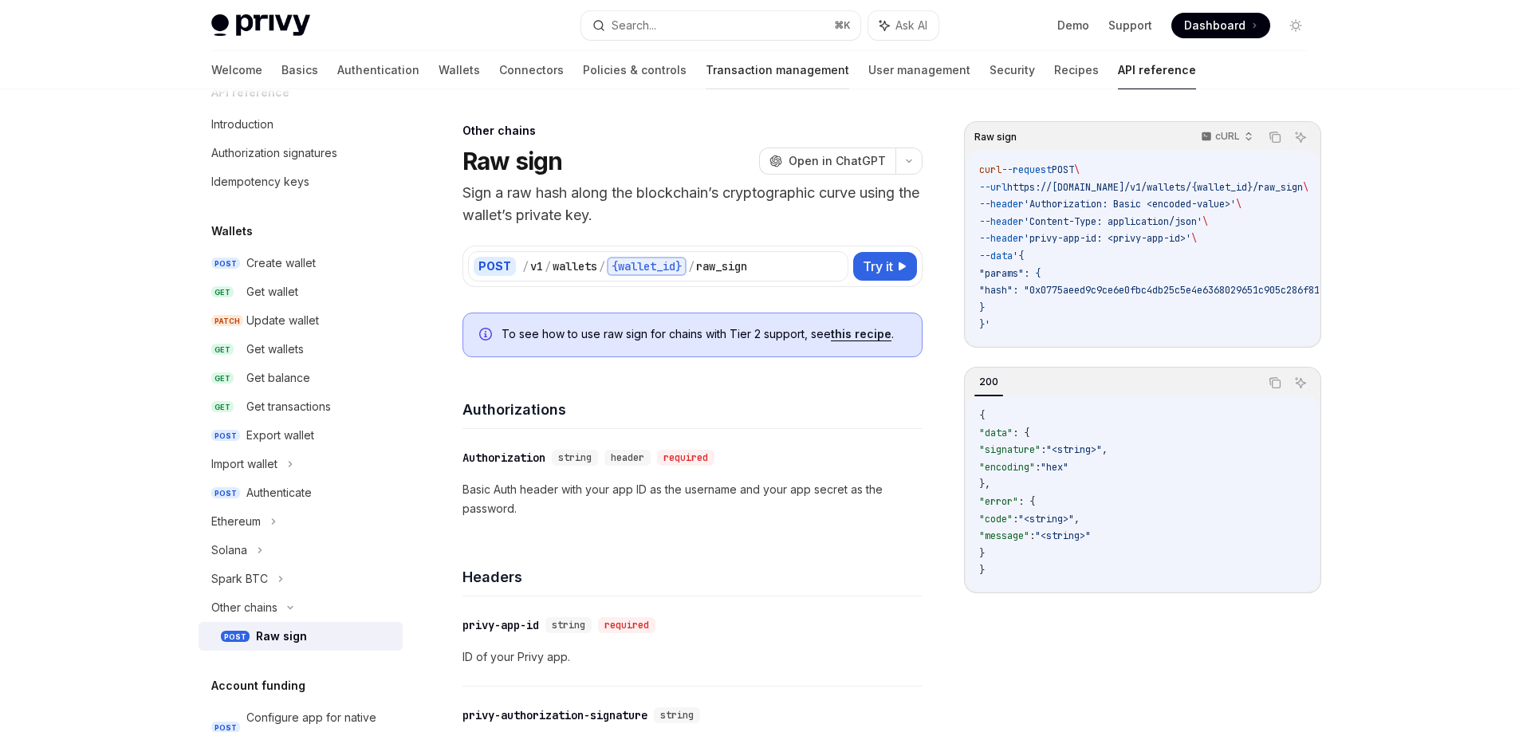
click at [706, 70] on link "Transaction management" at bounding box center [778, 70] width 144 height 38
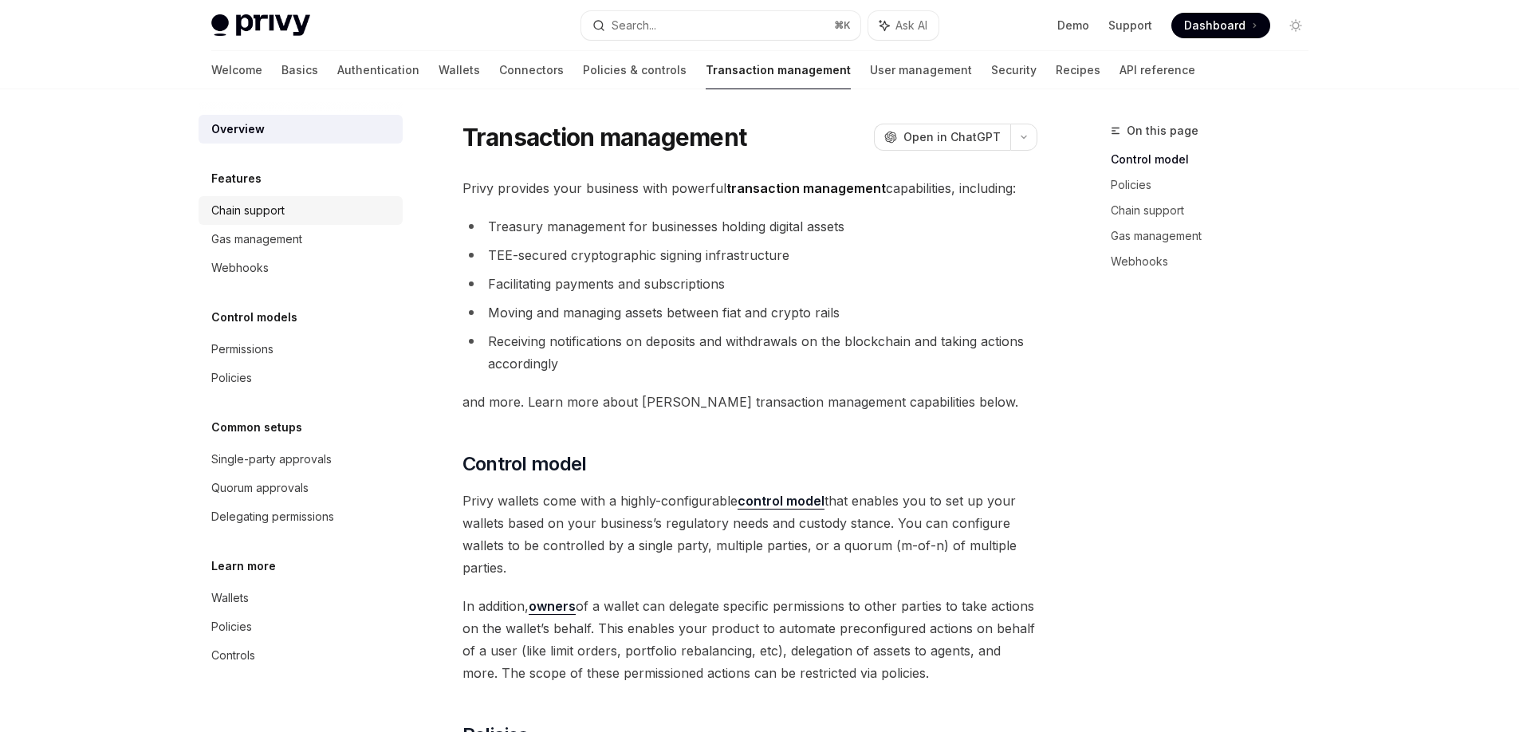
click at [292, 218] on div "Chain support" at bounding box center [302, 210] width 182 height 19
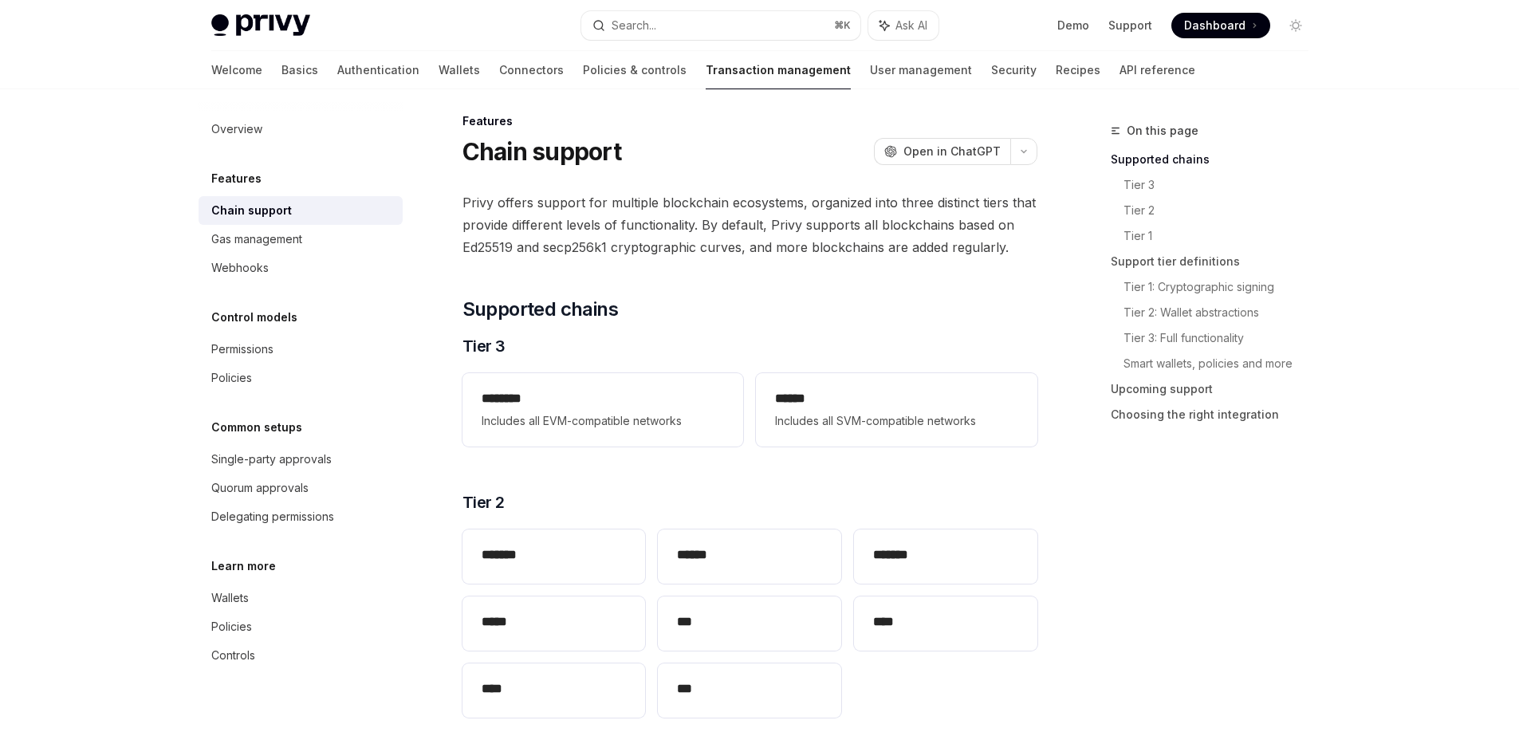
scroll to position [197, 0]
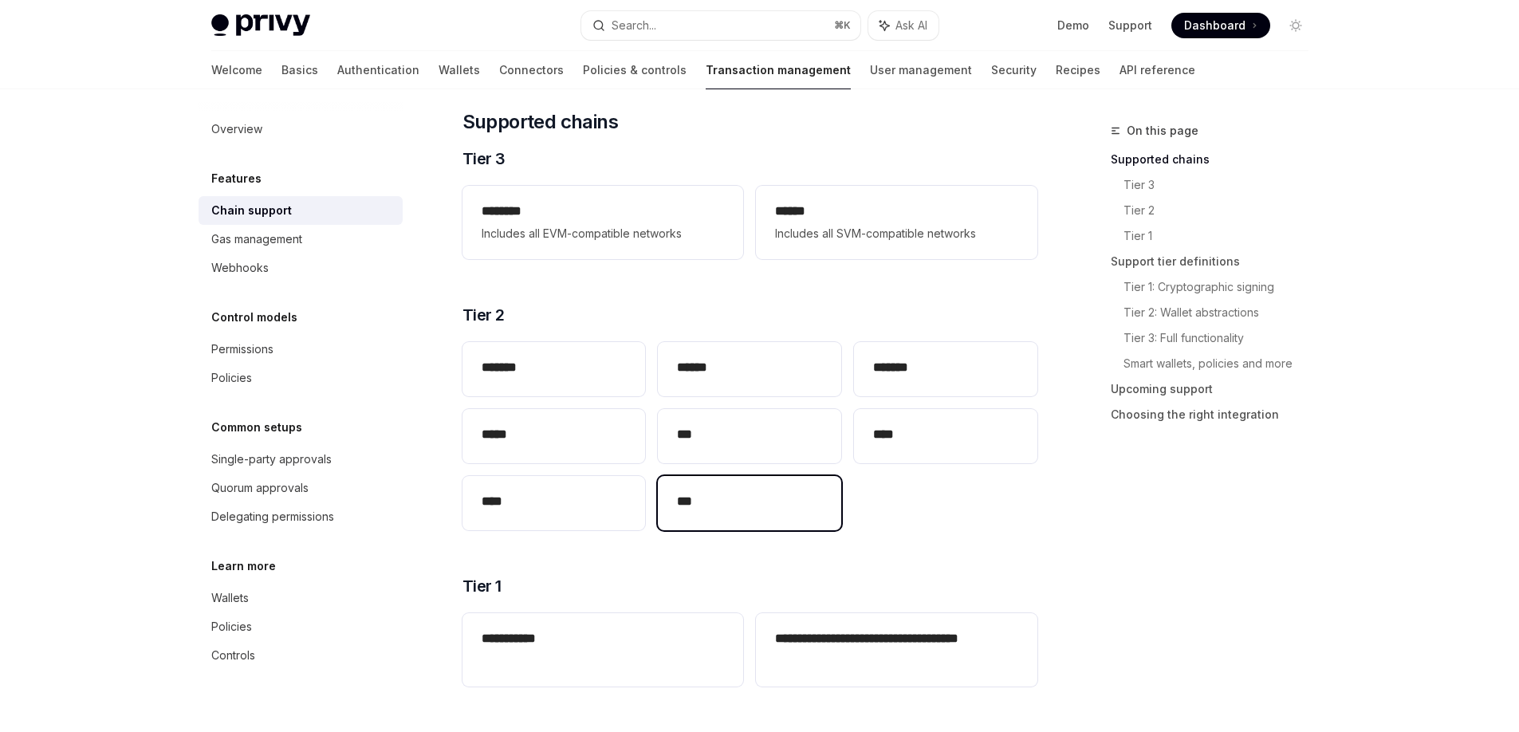
click at [789, 491] on div "***" at bounding box center [749, 503] width 183 height 54
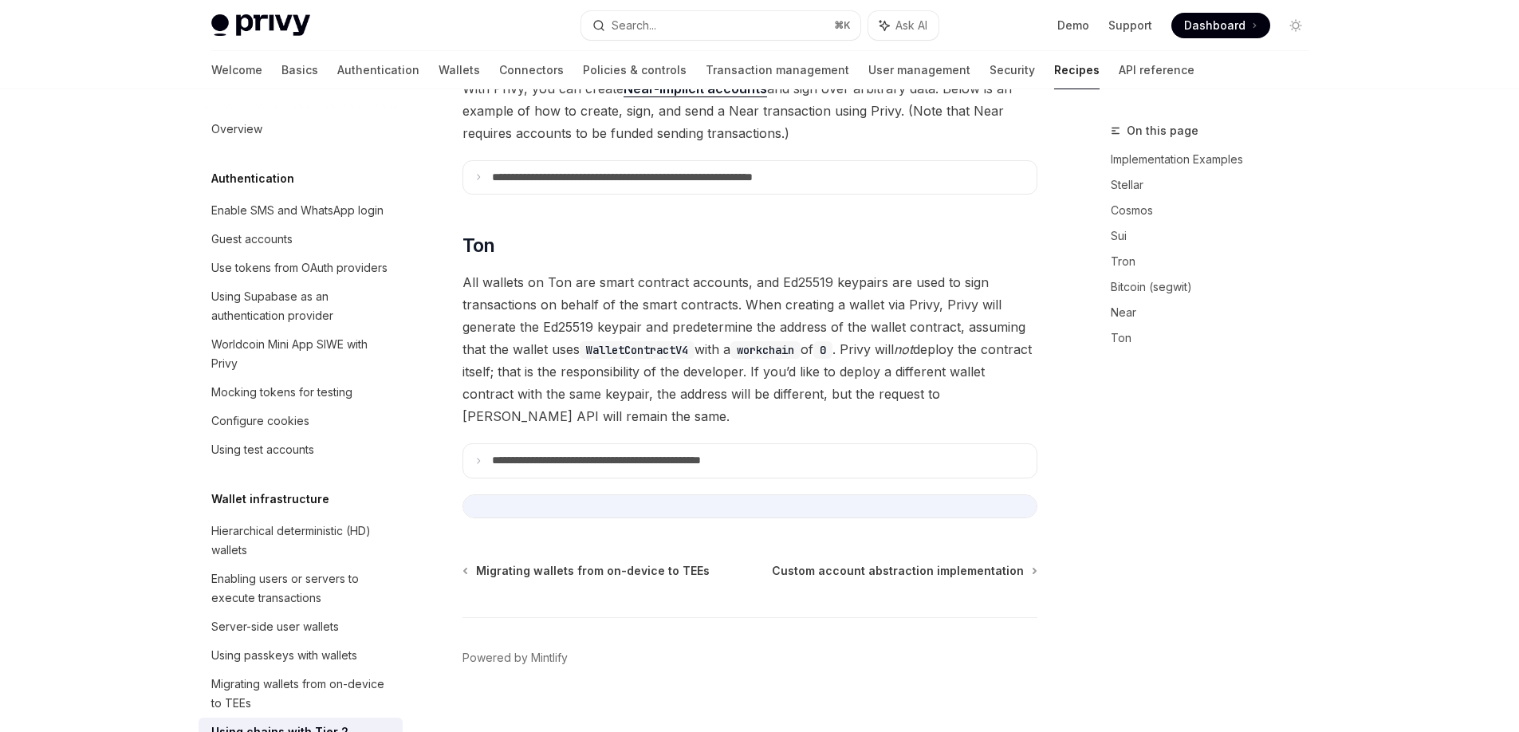
scroll to position [369, 0]
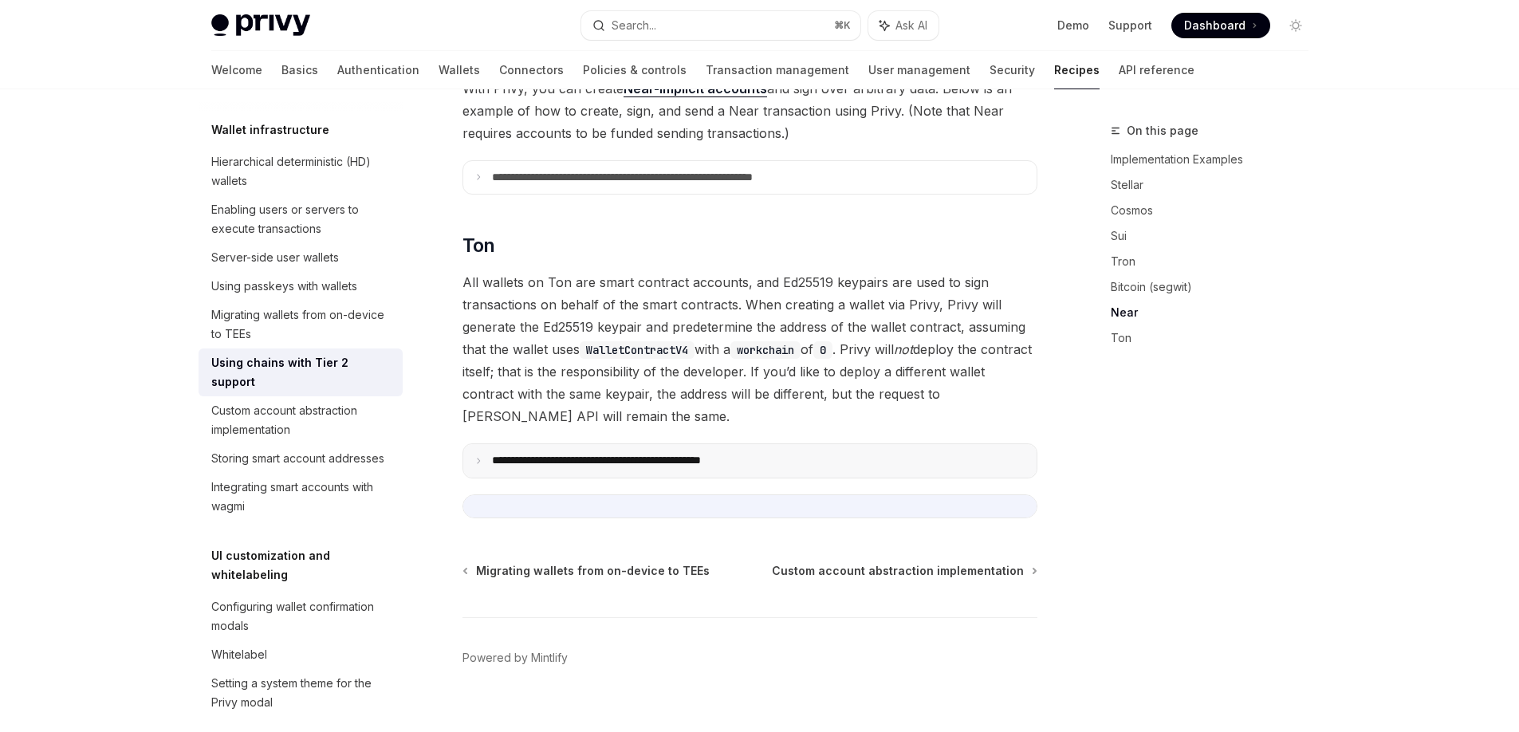
click at [536, 454] on p "**********" at bounding box center [634, 461] width 285 height 14
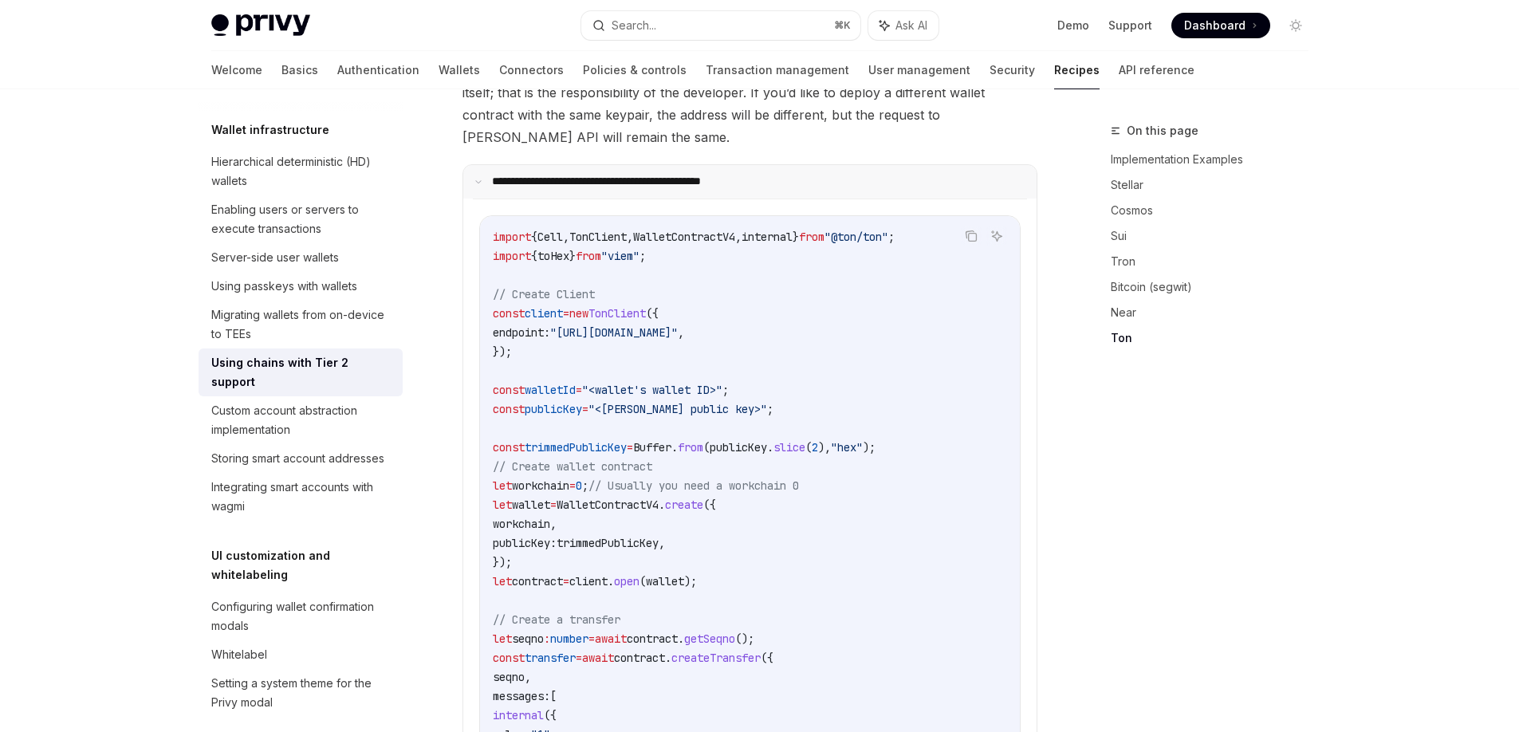
scroll to position [2110, 0]
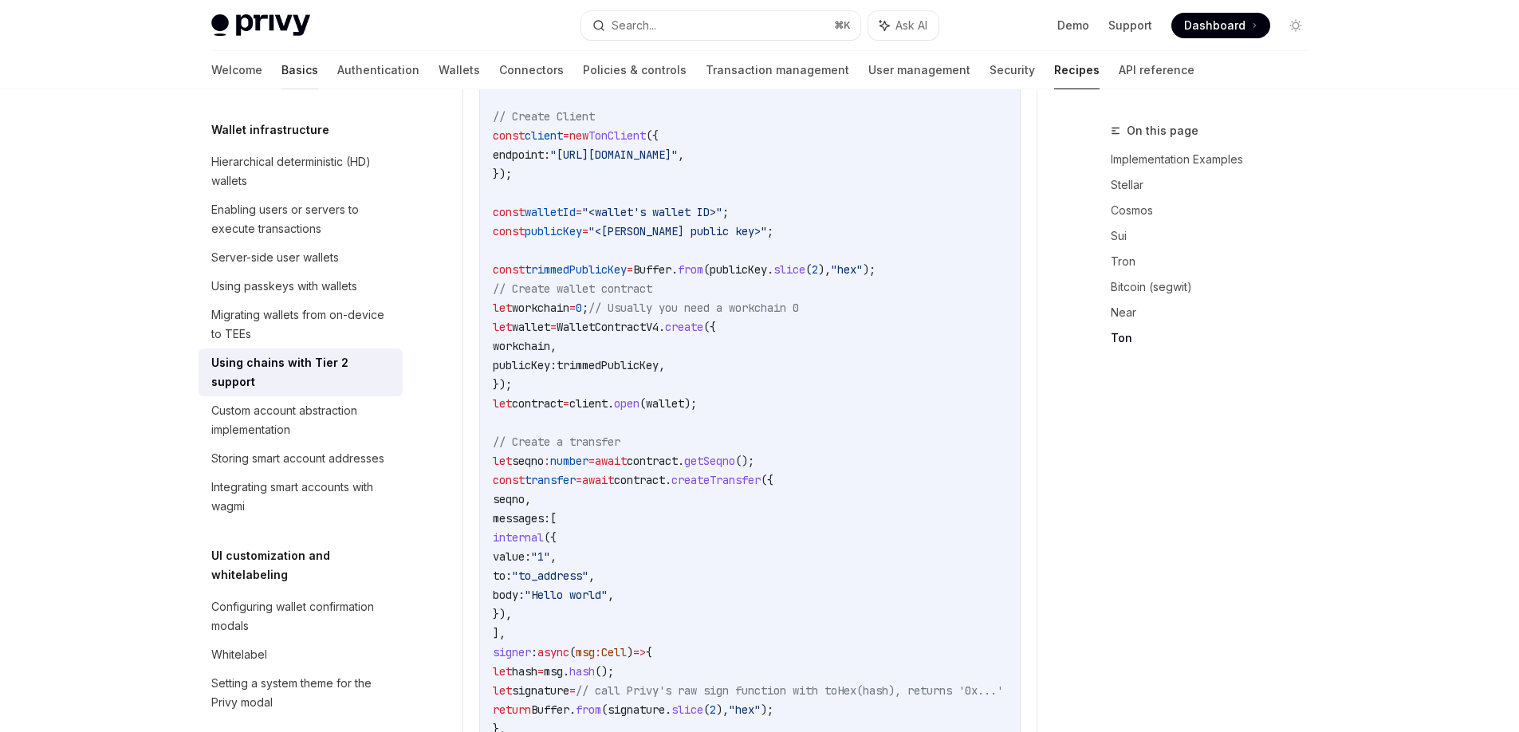
click at [282, 75] on link "Basics" at bounding box center [300, 70] width 37 height 38
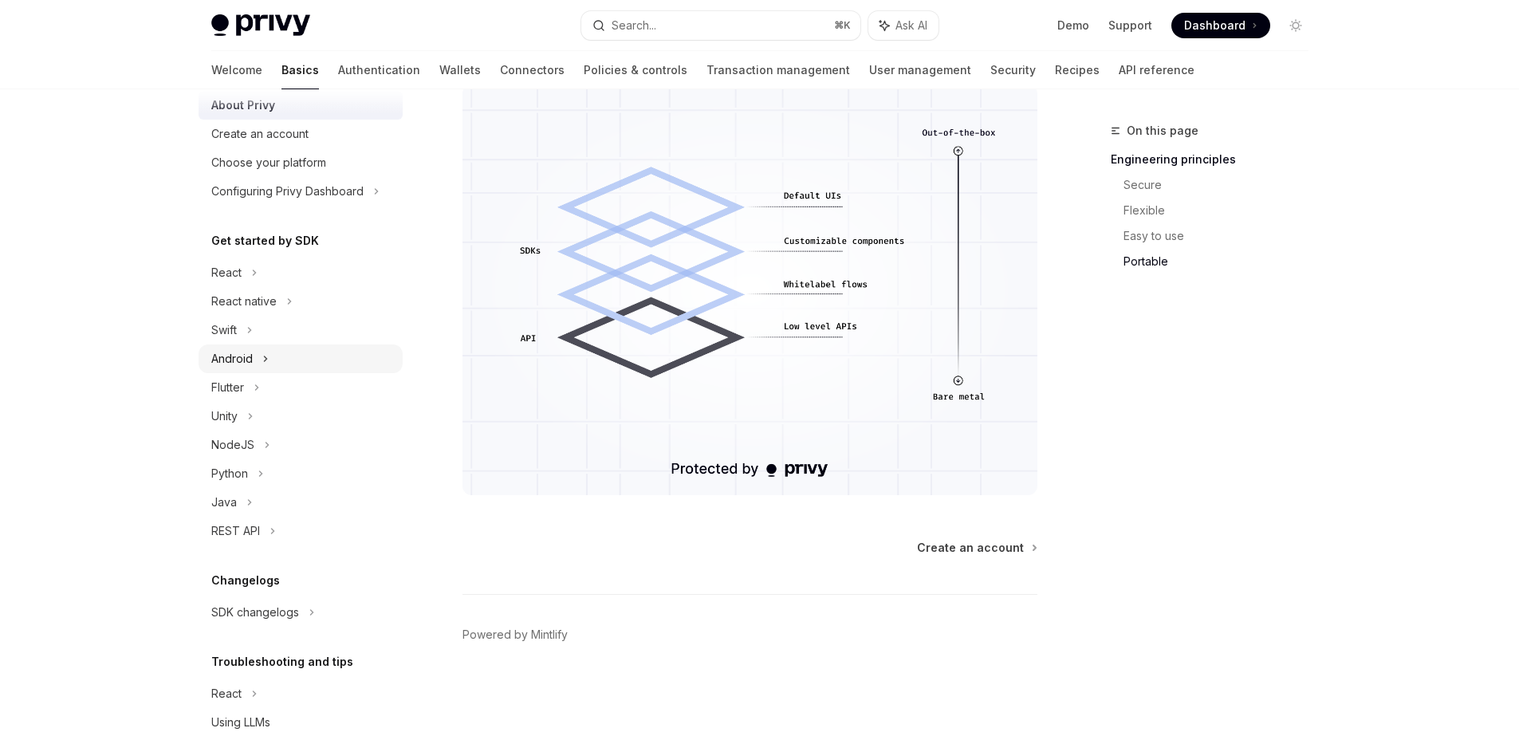
scroll to position [116, 0]
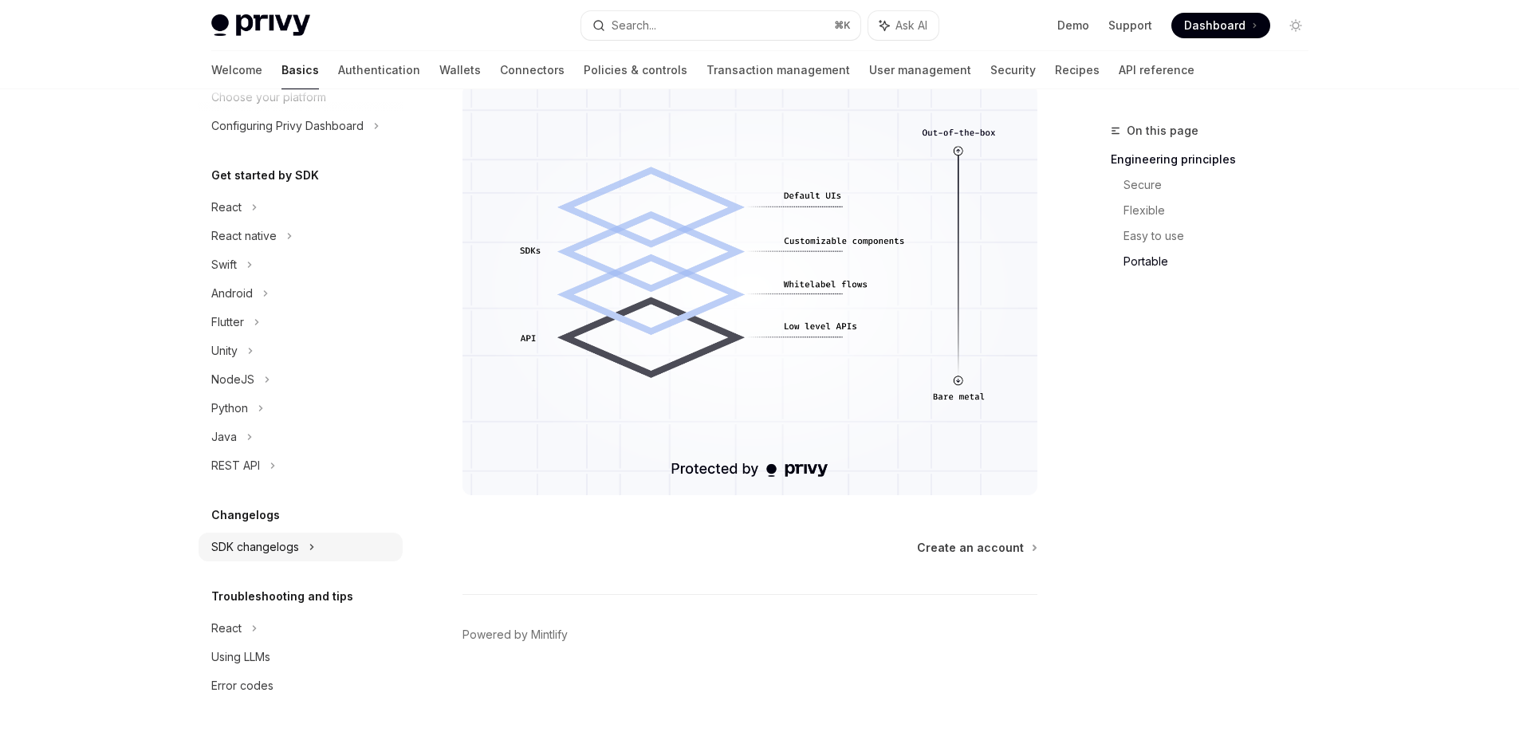
click at [242, 217] on div "SDK changelogs" at bounding box center [226, 207] width 30 height 19
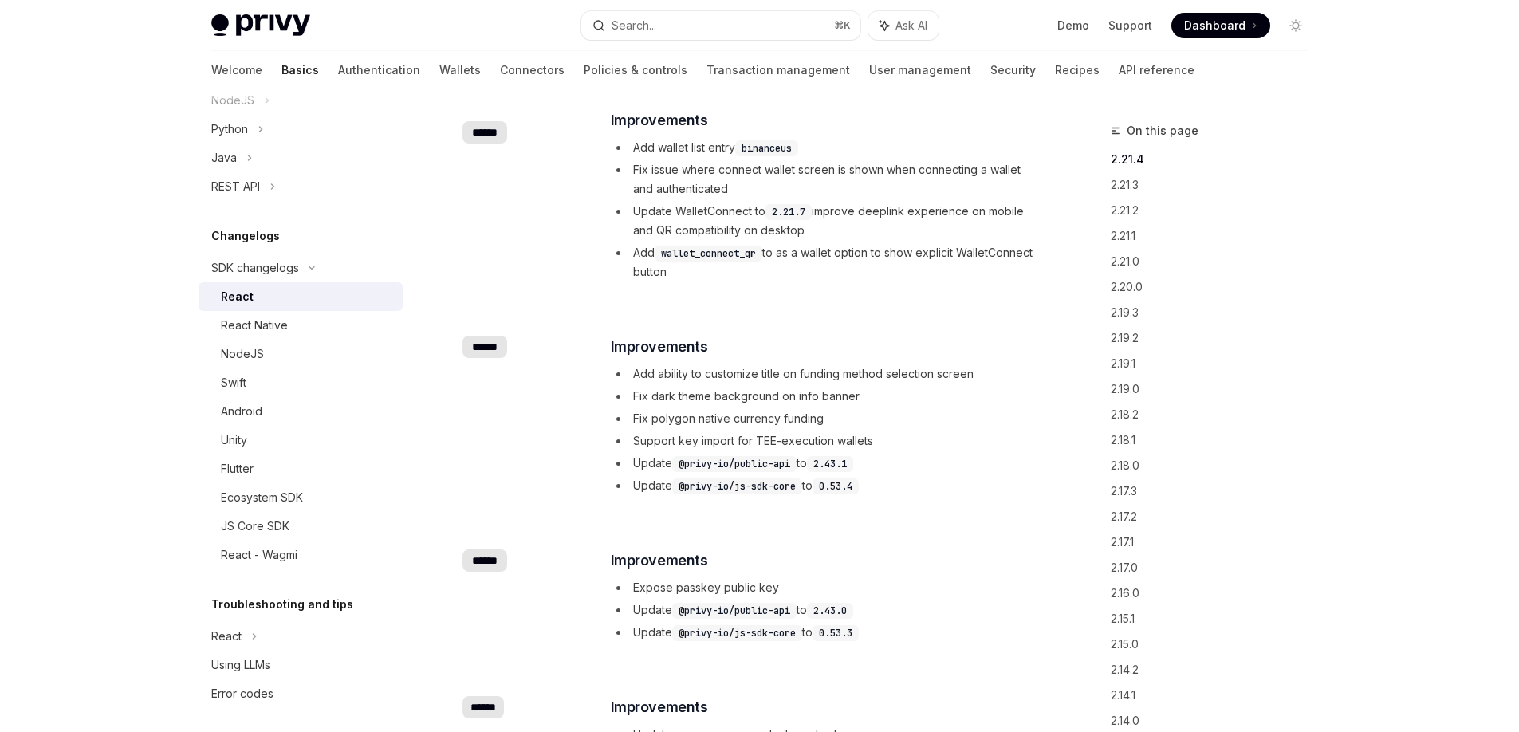
scroll to position [236, 0]
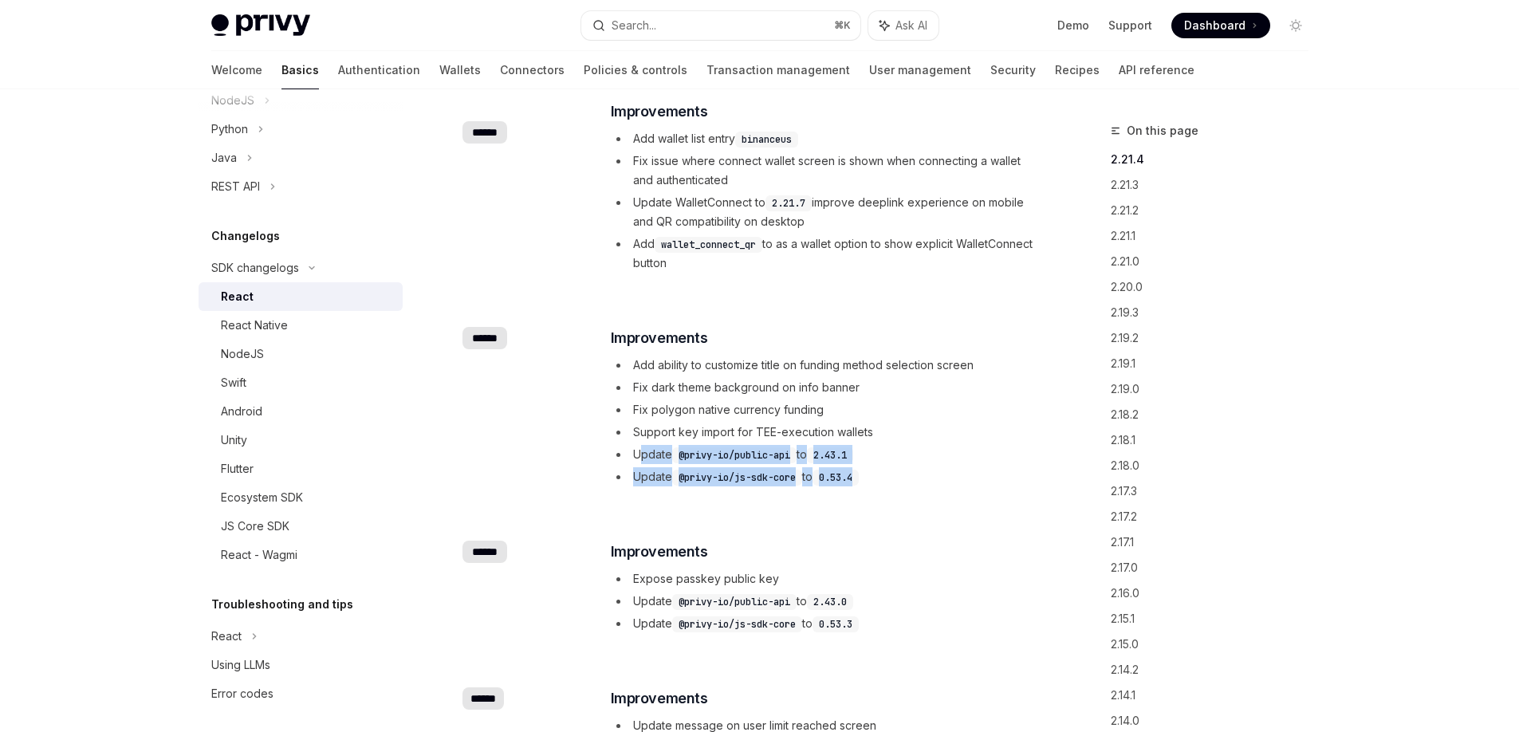
drag, startPoint x: 875, startPoint y: 473, endPoint x: 644, endPoint y: 455, distance: 232.0
click at [644, 455] on ul "Add ability to customize title on funding method selection screen Fix dark them…" at bounding box center [823, 421] width 425 height 131
click at [737, 396] on li "Fix dark theme background on info banner" at bounding box center [823, 387] width 425 height 19
click at [271, 555] on div "React - Wagmi" at bounding box center [259, 555] width 77 height 19
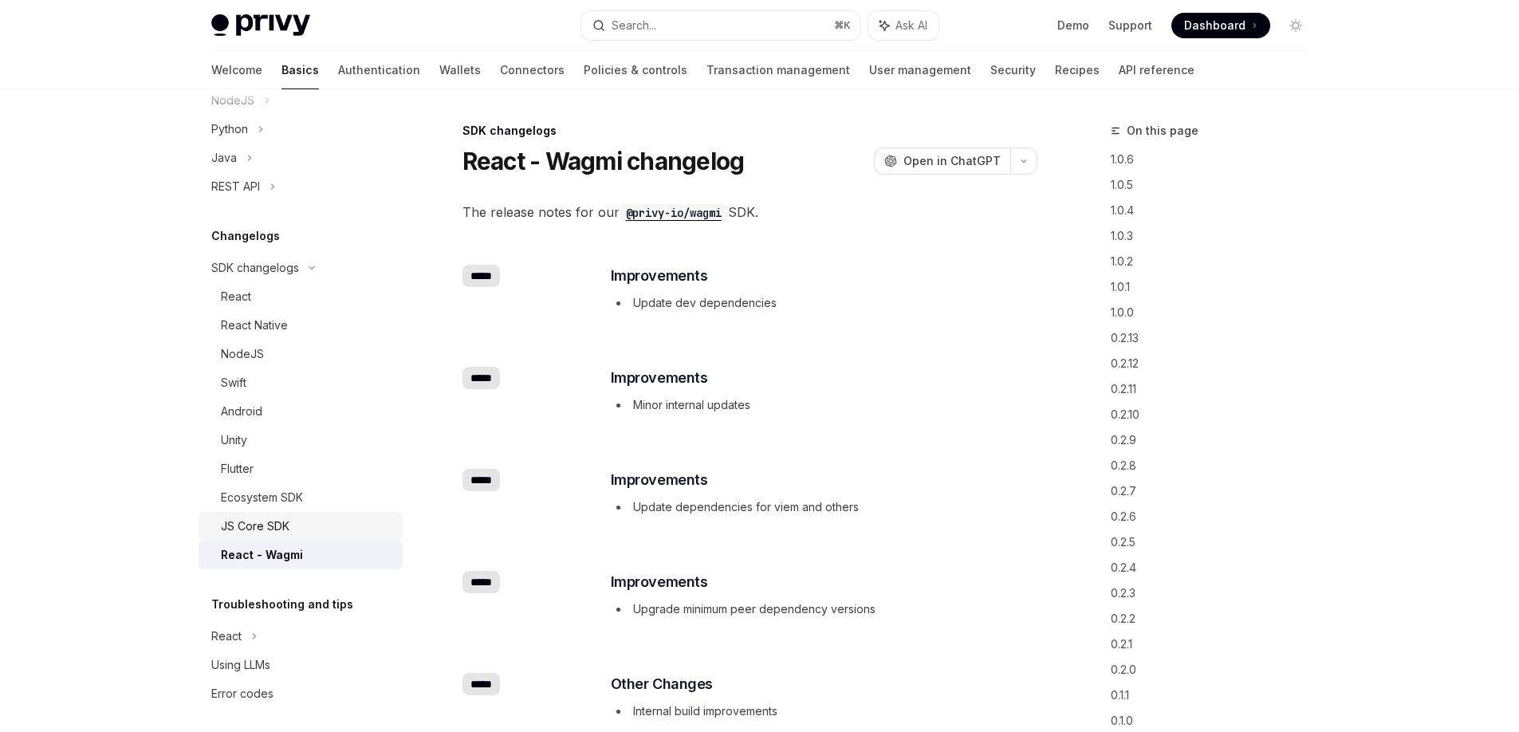
click at [262, 517] on div "JS Core SDK" at bounding box center [255, 526] width 69 height 19
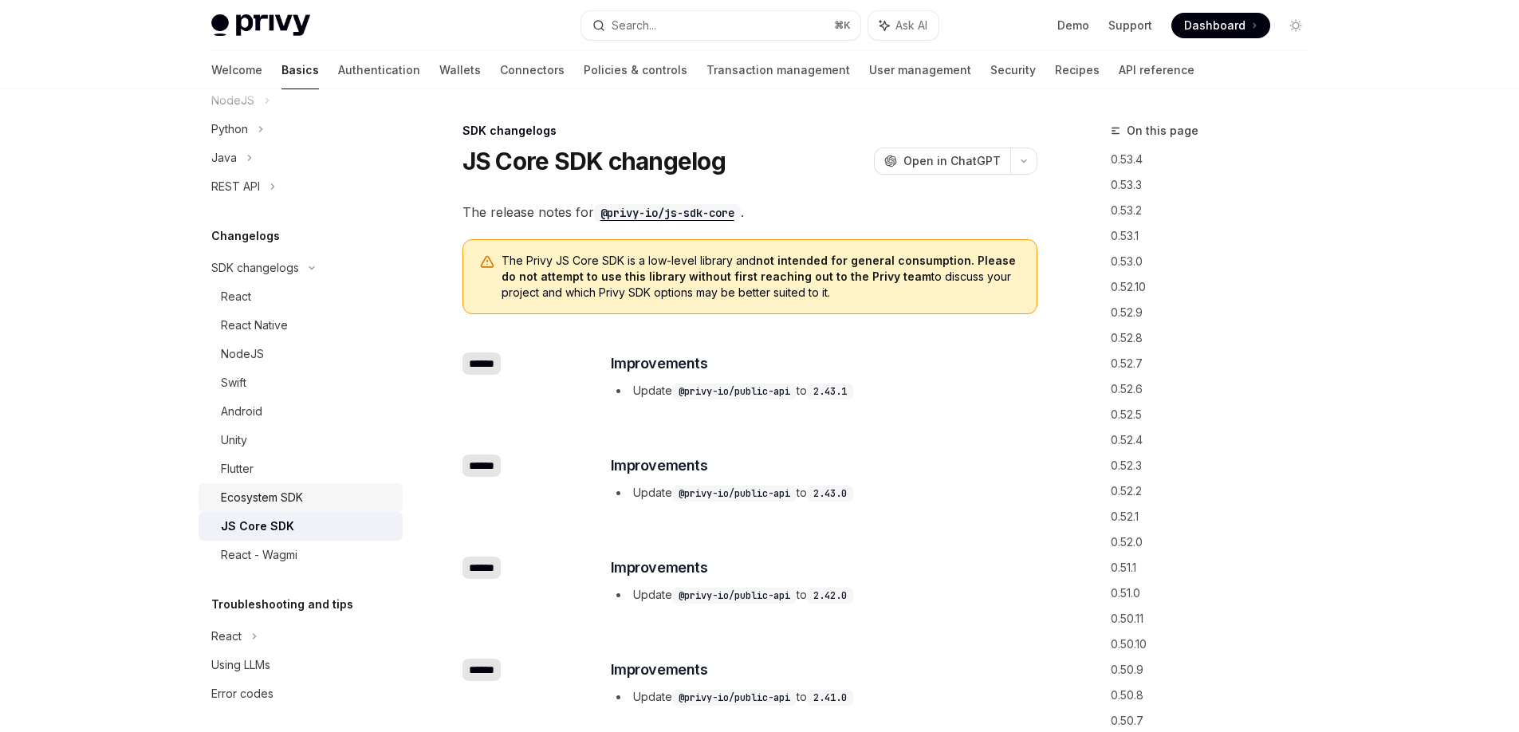
type textarea "*"
